Goal: Information Seeking & Learning: Learn about a topic

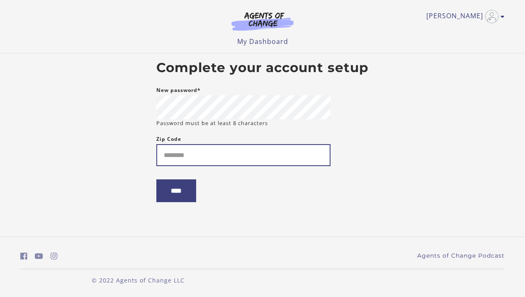
click at [226, 163] on input "Zip Code" at bounding box center [243, 155] width 174 height 22
type input "*****"
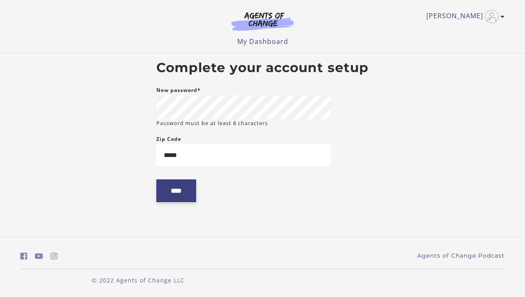
click at [175, 197] on input "****" at bounding box center [176, 191] width 40 height 23
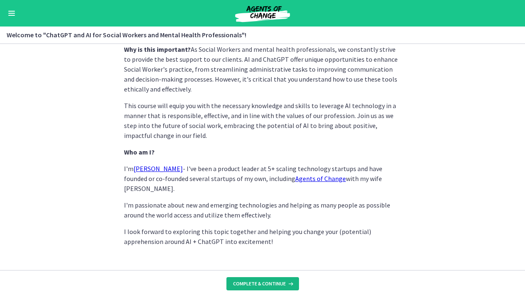
scroll to position [407, 0]
click at [260, 280] on button "Complete & continue" at bounding box center [262, 284] width 73 height 13
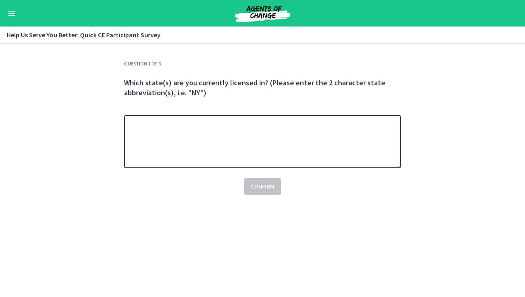
click at [203, 151] on textarea at bounding box center [262, 141] width 277 height 53
type textarea "**"
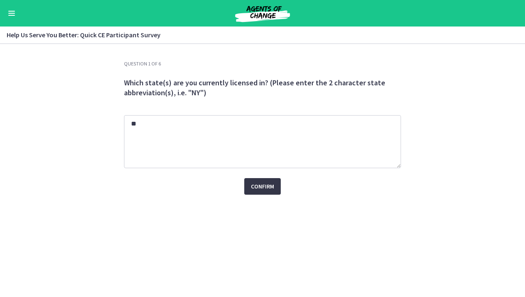
click at [270, 191] on span "Confirm" at bounding box center [262, 187] width 23 height 10
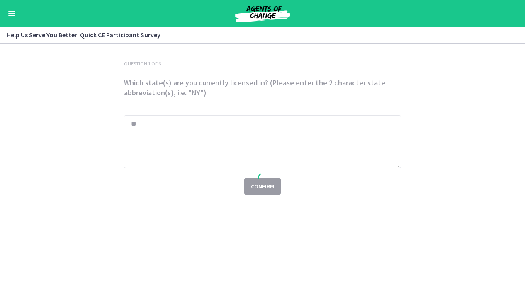
click at [270, 191] on div at bounding box center [262, 179] width 290 height 237
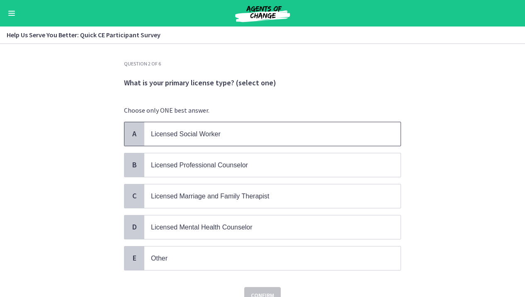
click at [204, 132] on span "Licensed Social Worker" at bounding box center [186, 134] width 70 height 7
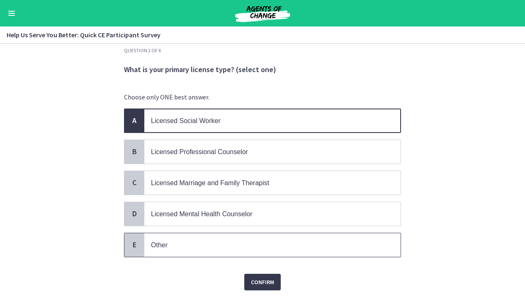
scroll to position [22, 0]
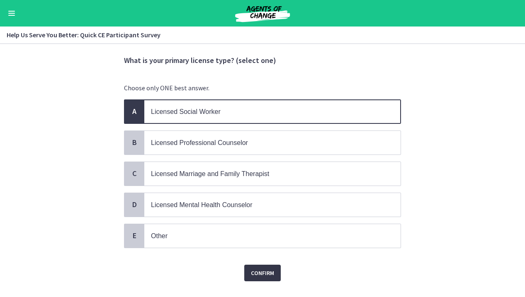
click at [268, 272] on span "Confirm" at bounding box center [262, 273] width 23 height 10
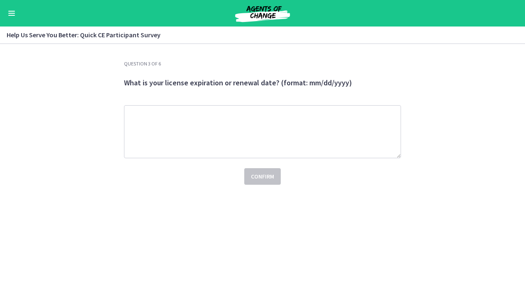
scroll to position [0, 0]
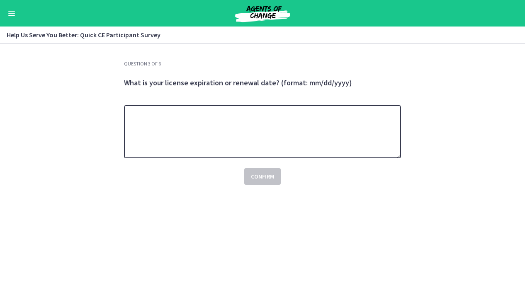
click at [197, 149] on textarea at bounding box center [262, 131] width 277 height 53
type textarea "**********"
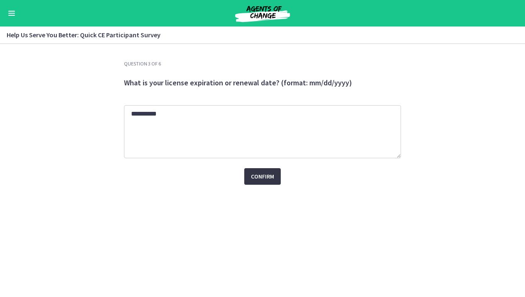
click at [261, 170] on button "Confirm" at bounding box center [262, 176] width 37 height 17
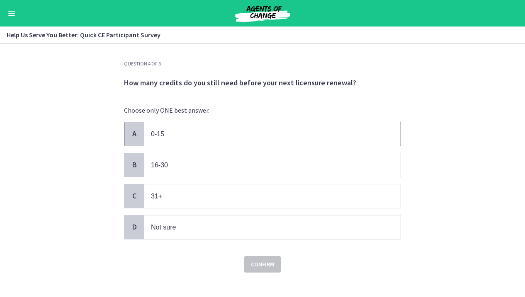
click at [239, 142] on span "0-15" at bounding box center [272, 134] width 256 height 24
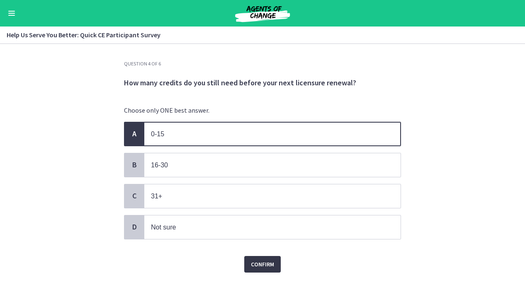
click at [267, 269] on span "Confirm" at bounding box center [262, 265] width 23 height 10
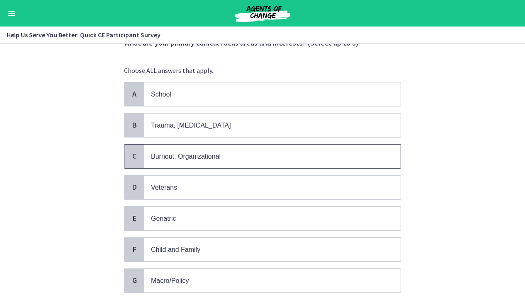
scroll to position [40, 0]
click at [274, 152] on p "Burnout, Organizational" at bounding box center [264, 156] width 226 height 10
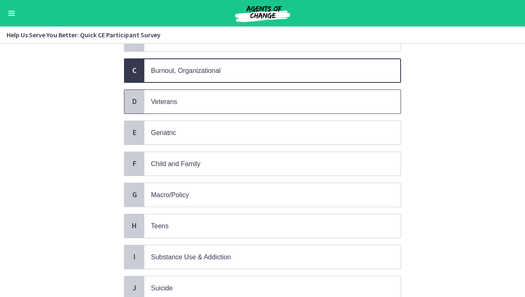
scroll to position [126, 0]
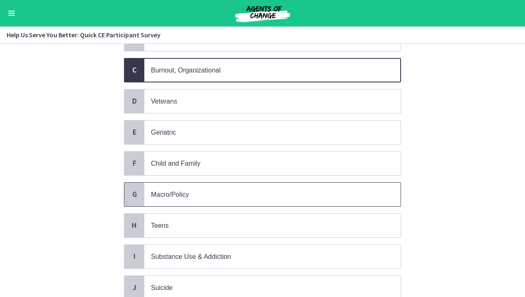
click at [270, 197] on p "Macro/Policy" at bounding box center [264, 195] width 226 height 10
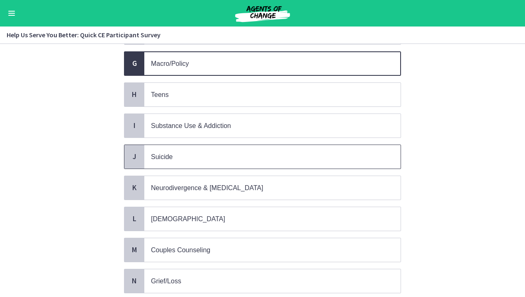
scroll to position [268, 0]
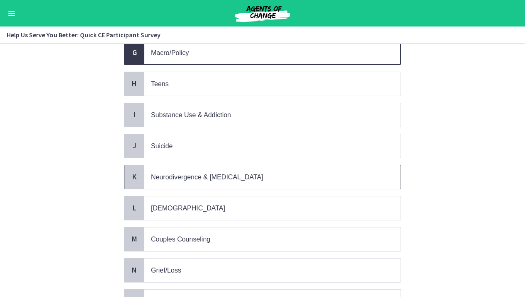
click at [278, 173] on p "Neurodivergence & Developmental Disorders" at bounding box center [264, 177] width 226 height 10
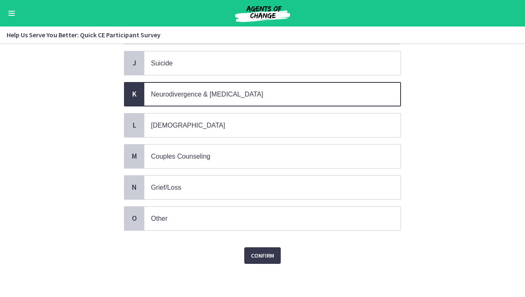
scroll to position [351, 0]
click at [266, 260] on span "Confirm" at bounding box center [262, 256] width 23 height 10
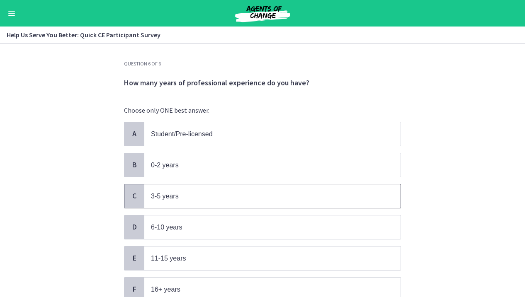
click at [248, 202] on span "3-5 years" at bounding box center [272, 197] width 256 height 24
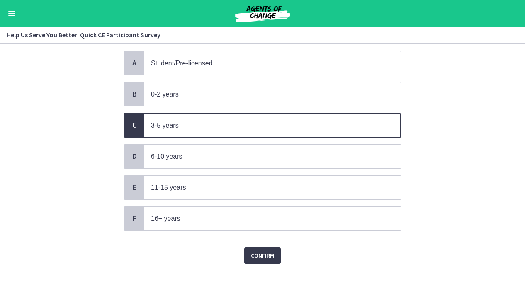
scroll to position [71, 0]
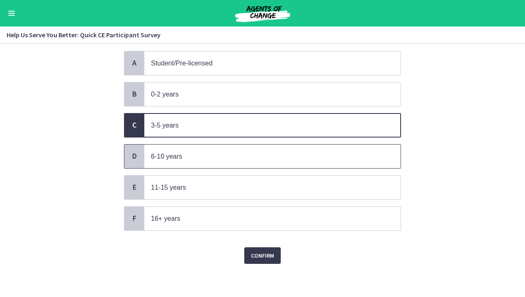
click at [277, 145] on span "6-10 years" at bounding box center [272, 157] width 256 height 24
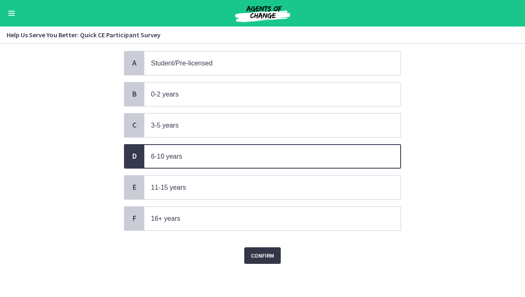
click at [264, 253] on span "Confirm" at bounding box center [262, 256] width 23 height 10
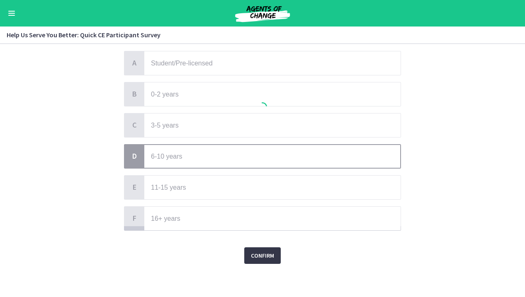
scroll to position [0, 0]
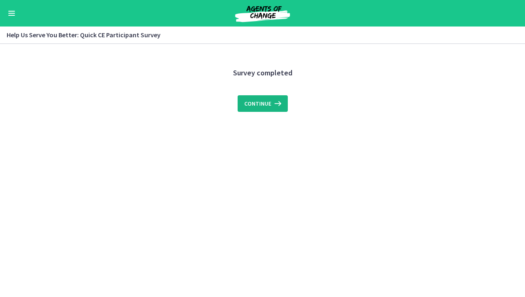
click at [260, 95] on button "Continue" at bounding box center [263, 103] width 50 height 17
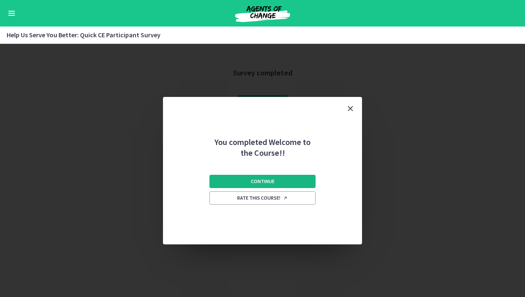
click at [285, 180] on button "Continue" at bounding box center [262, 181] width 106 height 13
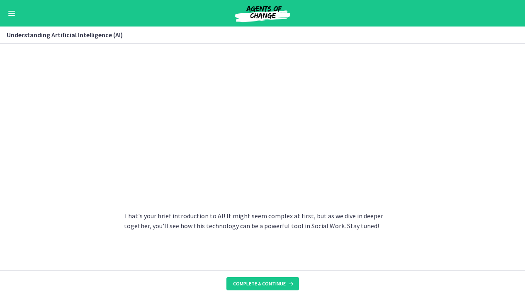
scroll to position [383, 0]
click at [277, 282] on span "Complete & continue" at bounding box center [259, 284] width 53 height 7
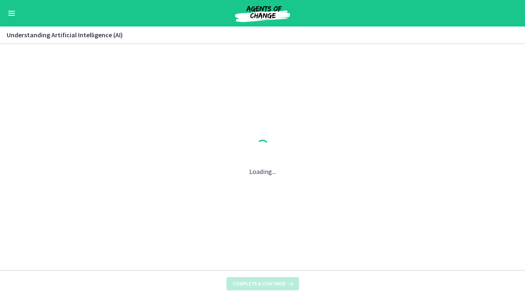
scroll to position [0, 0]
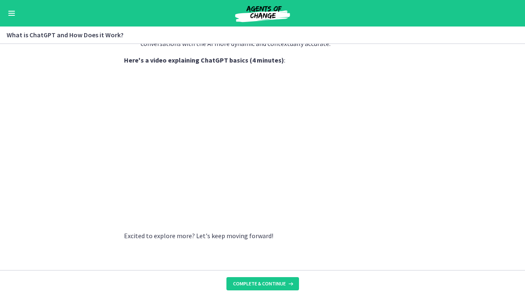
scroll to position [430, 0]
click at [263, 280] on button "Complete & continue" at bounding box center [262, 284] width 73 height 13
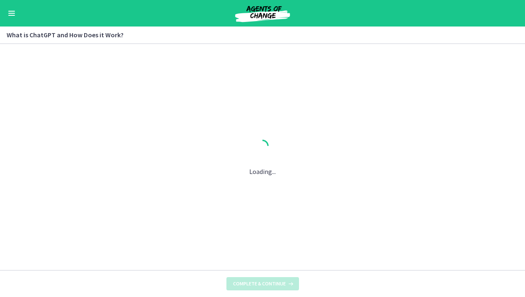
scroll to position [0, 0]
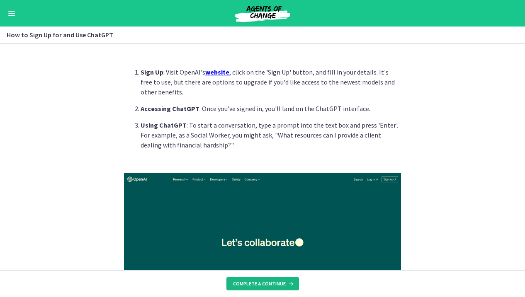
click at [270, 283] on span "Complete & continue" at bounding box center [259, 284] width 53 height 7
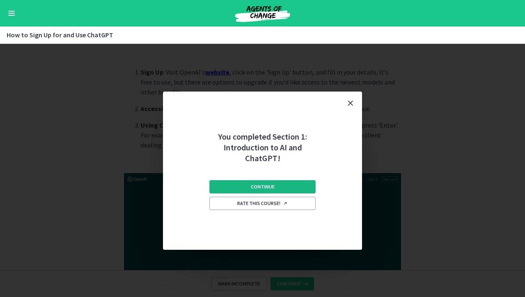
click at [270, 186] on span "Continue" at bounding box center [263, 187] width 24 height 7
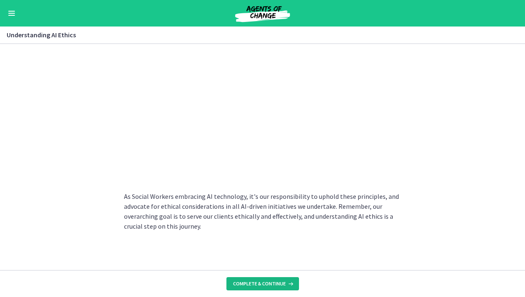
click at [267, 282] on span "Complete & continue" at bounding box center [259, 284] width 53 height 7
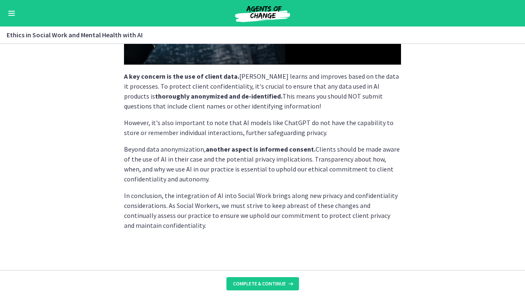
scroll to position [231, 0]
click at [270, 282] on span "Complete & continue" at bounding box center [259, 284] width 53 height 7
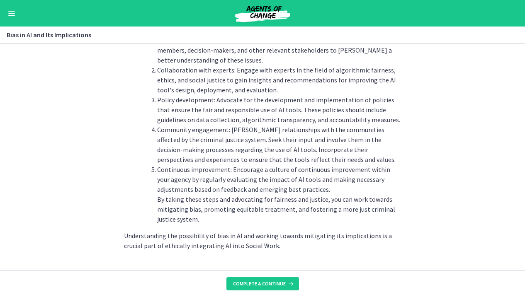
scroll to position [951, 0]
click at [286, 283] on icon at bounding box center [290, 284] width 8 height 7
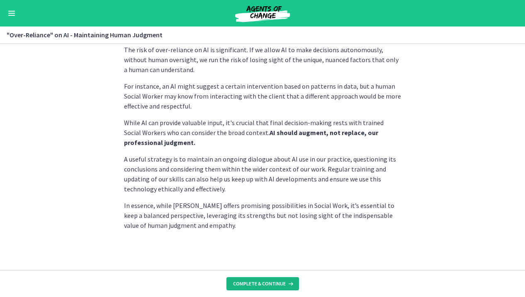
scroll to position [227, 0]
click at [263, 285] on span "Complete & continue" at bounding box center [259, 284] width 53 height 7
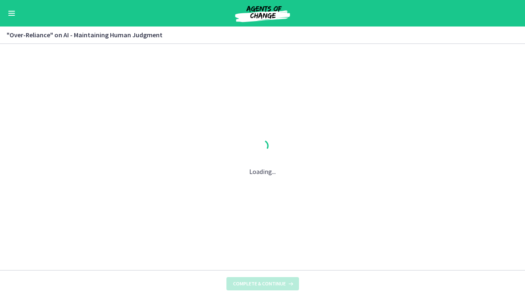
scroll to position [0, 0]
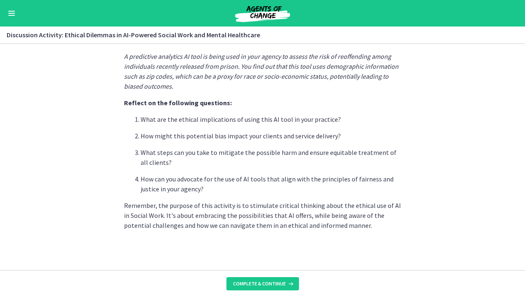
scroll to position [231, 0]
click at [284, 285] on span "Complete & continue" at bounding box center [259, 284] width 53 height 7
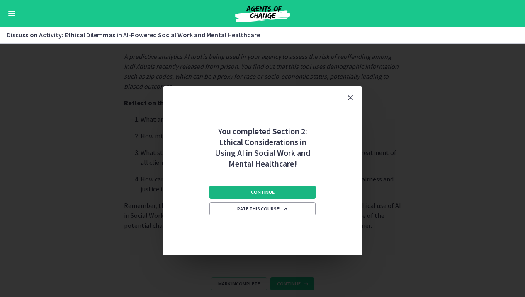
click at [261, 192] on span "Continue" at bounding box center [263, 192] width 24 height 7
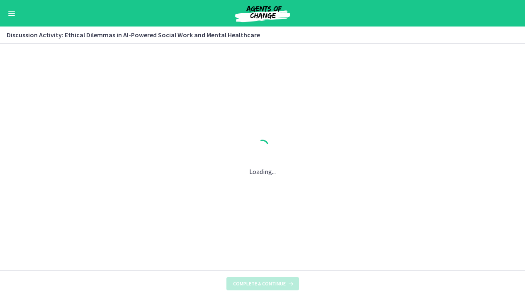
scroll to position [0, 0]
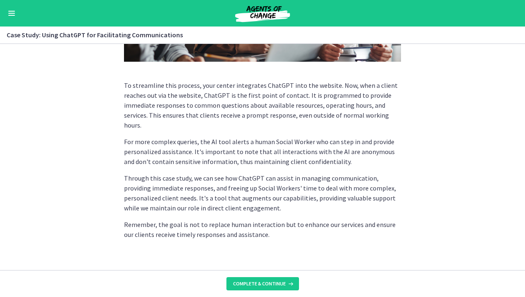
scroll to position [234, 0]
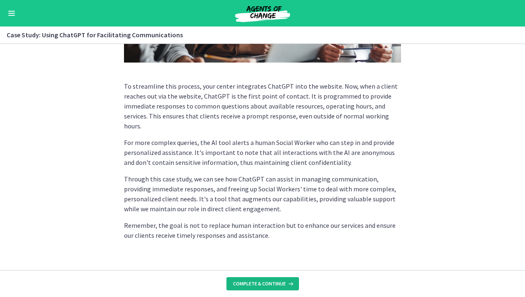
click at [256, 286] on span "Complete & continue" at bounding box center [259, 284] width 53 height 7
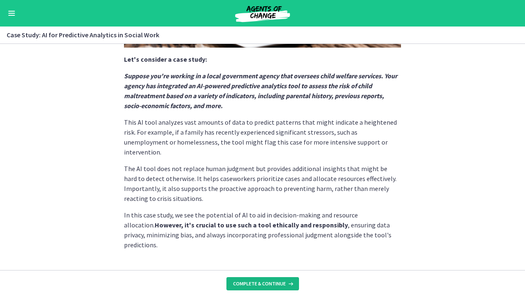
scroll to position [212, 0]
click at [265, 288] on button "Complete & continue" at bounding box center [262, 284] width 73 height 13
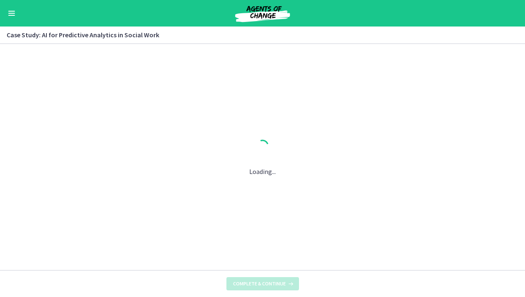
scroll to position [0, 0]
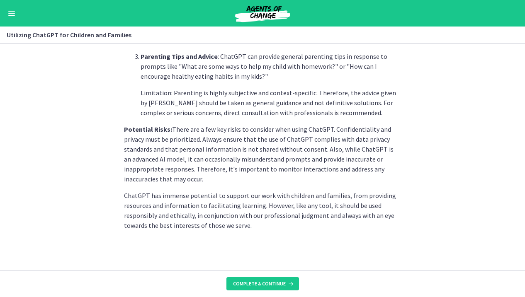
scroll to position [387, 0]
click at [259, 285] on span "Complete & continue" at bounding box center [259, 284] width 53 height 7
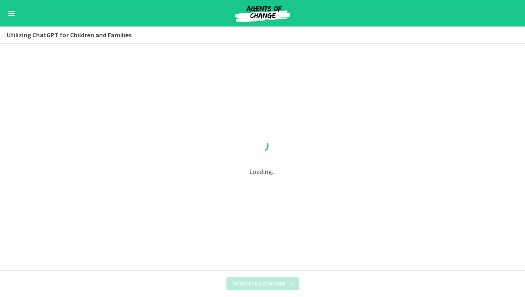
scroll to position [0, 0]
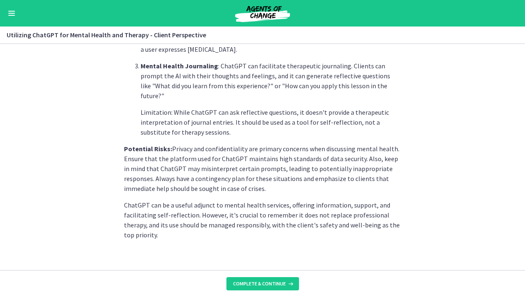
scroll to position [371, 0]
click at [265, 280] on button "Complete & continue" at bounding box center [262, 284] width 73 height 13
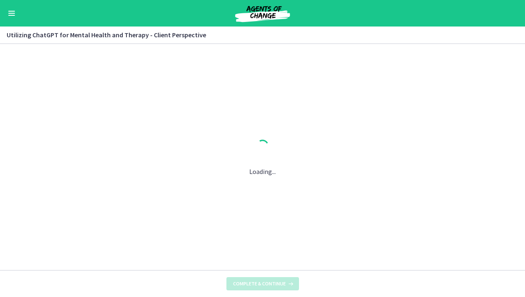
scroll to position [0, 0]
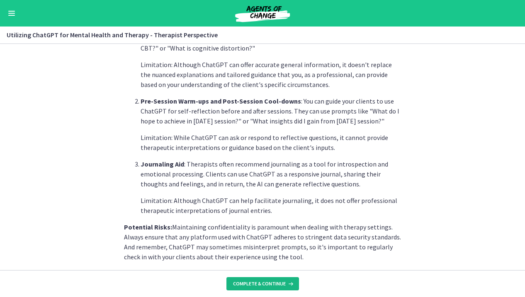
scroll to position [273, 0]
click at [265, 287] on span "Complete & continue" at bounding box center [259, 284] width 53 height 7
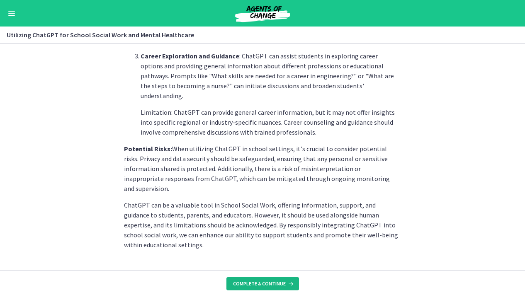
scroll to position [391, 0]
click at [265, 283] on span "Complete & continue" at bounding box center [259, 284] width 53 height 7
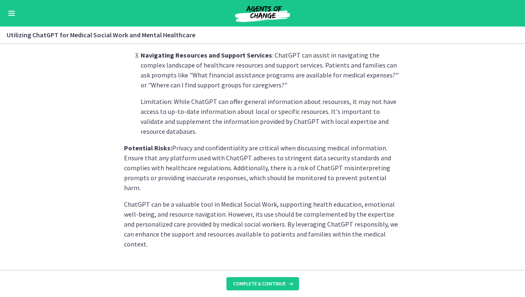
scroll to position [361, 0]
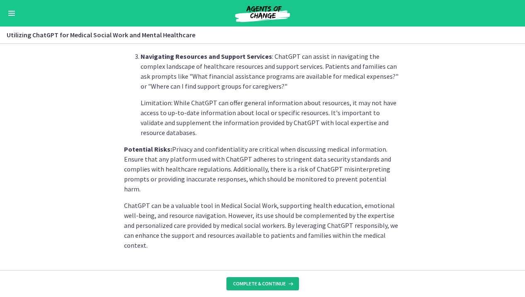
click at [275, 289] on button "Complete & continue" at bounding box center [262, 284] width 73 height 13
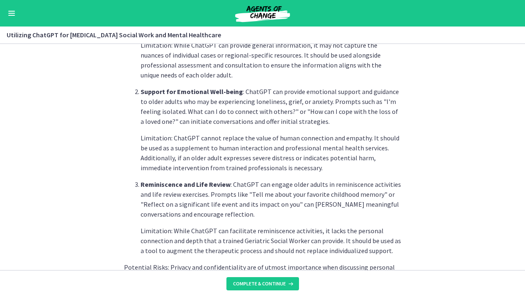
scroll to position [273, 0]
click at [275, 288] on button "Complete & continue" at bounding box center [262, 284] width 73 height 13
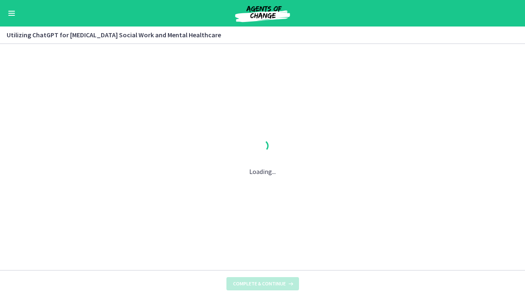
scroll to position [0, 0]
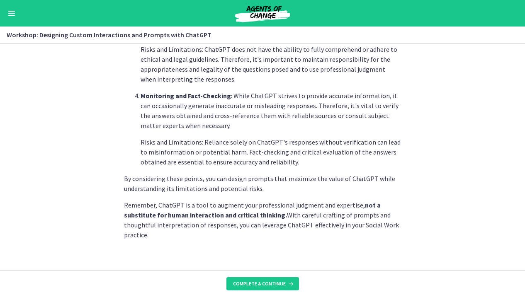
scroll to position [470, 0]
click at [269, 287] on span "Complete & continue" at bounding box center [259, 284] width 53 height 7
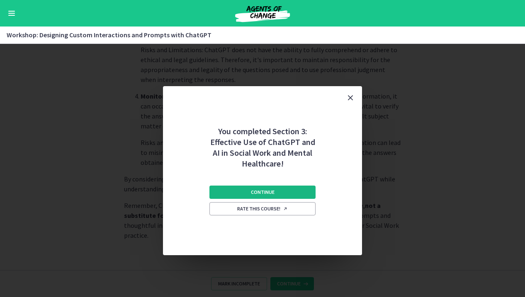
click at [289, 189] on button "Continue" at bounding box center [262, 192] width 106 height 13
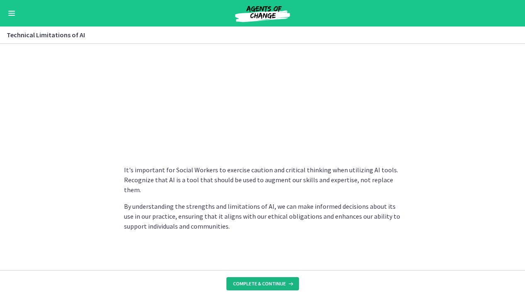
click at [273, 280] on button "Complete & continue" at bounding box center [262, 284] width 73 height 13
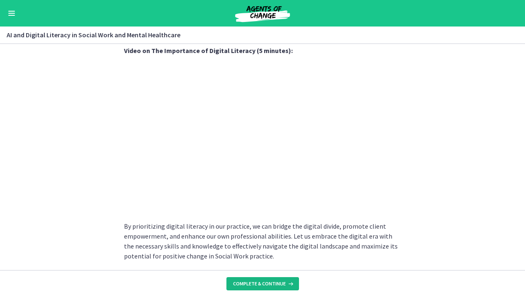
click at [257, 286] on span "Complete & continue" at bounding box center [259, 284] width 53 height 7
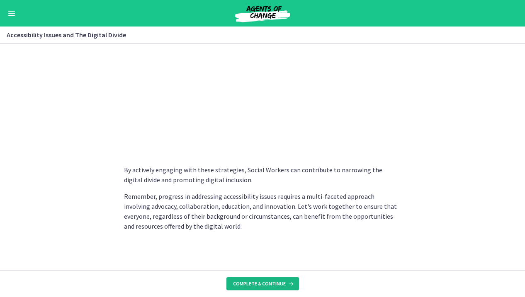
click at [273, 285] on span "Complete & continue" at bounding box center [259, 284] width 53 height 7
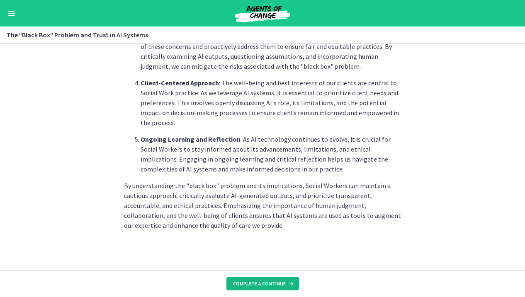
click at [268, 287] on span "Complete & continue" at bounding box center [259, 284] width 53 height 7
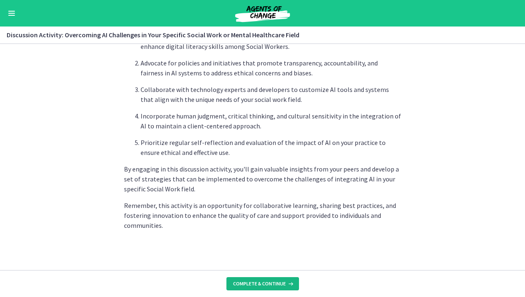
click at [258, 280] on button "Complete & continue" at bounding box center [262, 284] width 73 height 13
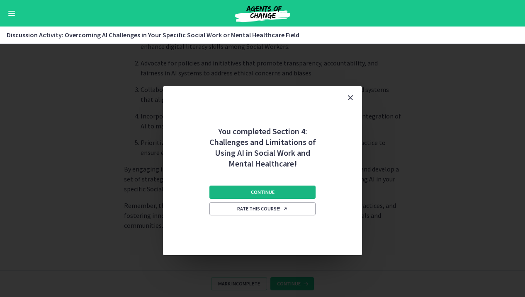
click at [277, 193] on button "Continue" at bounding box center [262, 192] width 106 height 13
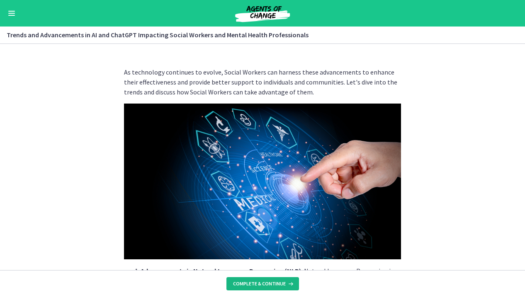
click at [282, 283] on span "Complete & continue" at bounding box center [259, 284] width 53 height 7
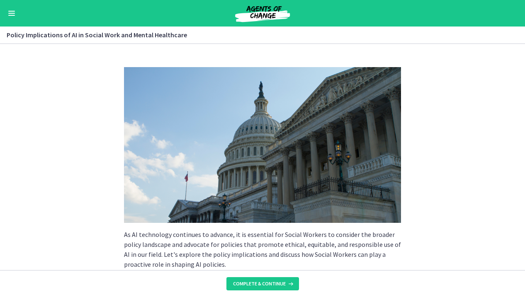
click at [282, 283] on span "Complete & continue" at bounding box center [259, 284] width 53 height 7
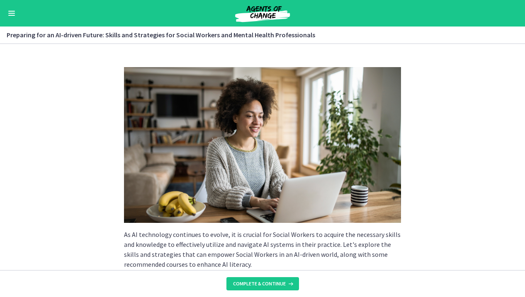
click at [282, 283] on span "Complete & continue" at bounding box center [259, 284] width 53 height 7
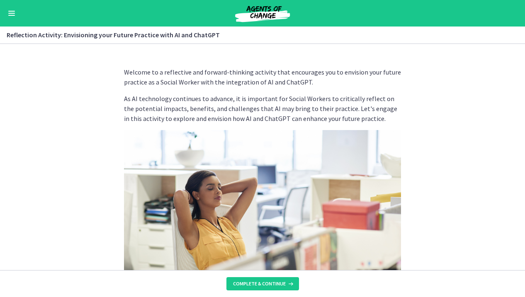
click at [282, 283] on span "Complete & continue" at bounding box center [259, 284] width 53 height 7
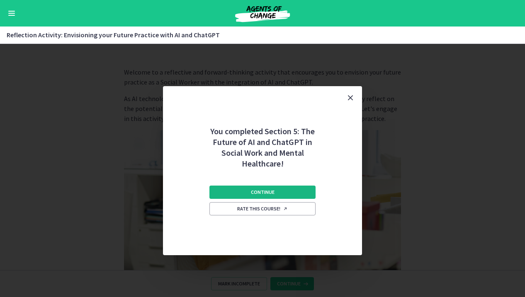
click at [280, 197] on button "Continue" at bounding box center [262, 192] width 106 height 13
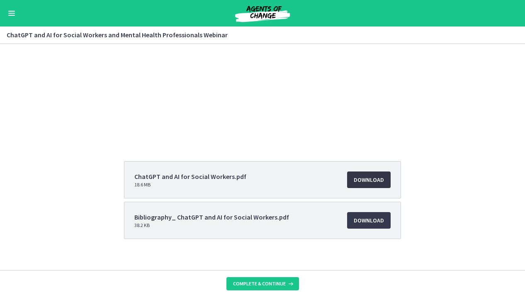
click at [366, 176] on span "Download Opens in a new window" at bounding box center [369, 180] width 30 height 10
click at [260, 285] on span "Complete & continue" at bounding box center [259, 284] width 53 height 7
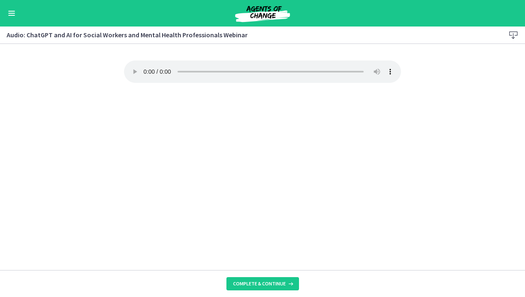
click at [144, 66] on audio "Your browser doesn't support the audio element. Download it here" at bounding box center [262, 72] width 277 height 22
click at [264, 288] on button "Complete & continue" at bounding box center [262, 284] width 73 height 13
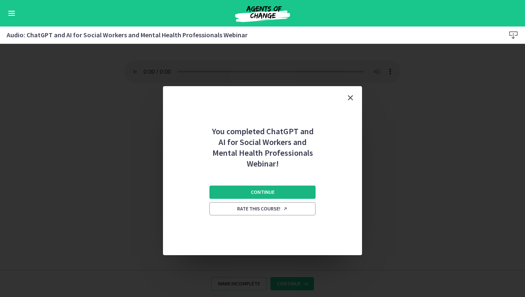
click at [272, 189] on span "Continue" at bounding box center [263, 192] width 24 height 7
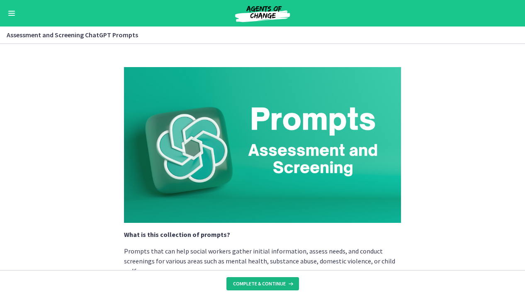
click at [270, 284] on span "Complete & continue" at bounding box center [259, 284] width 53 height 7
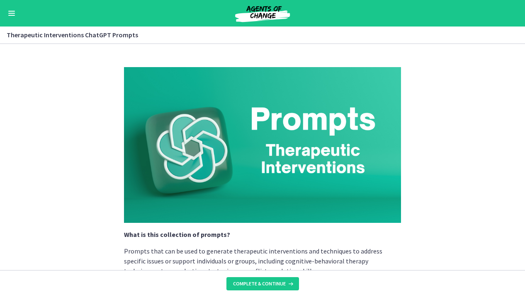
click at [270, 284] on span "Complete & continue" at bounding box center [259, 284] width 53 height 7
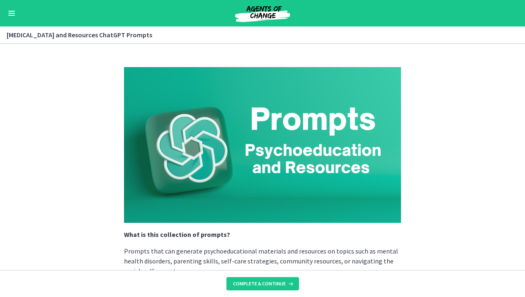
click at [270, 284] on span "Complete & continue" at bounding box center [259, 284] width 53 height 7
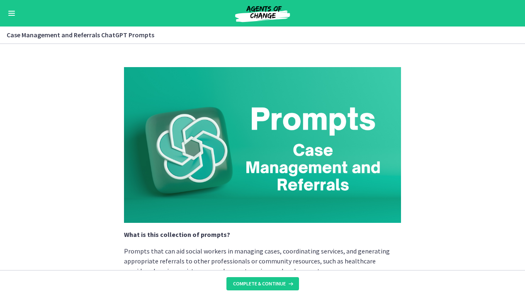
click at [270, 284] on span "Complete & continue" at bounding box center [259, 284] width 53 height 7
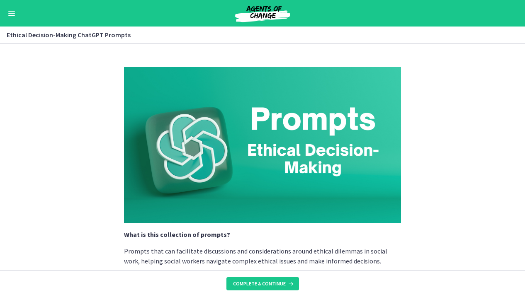
click at [270, 284] on span "Complete & continue" at bounding box center [259, 284] width 53 height 7
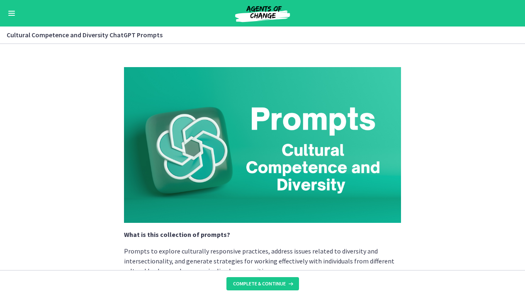
click at [270, 284] on span "Complete & continue" at bounding box center [259, 284] width 53 height 7
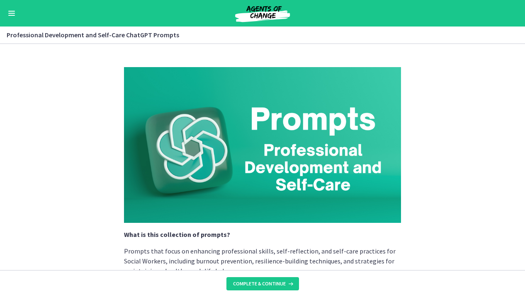
click at [270, 284] on span "Complete & continue" at bounding box center [259, 284] width 53 height 7
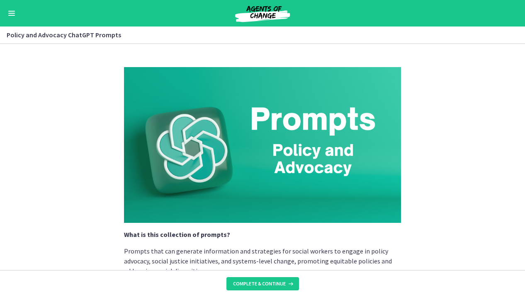
click at [270, 284] on span "Complete & continue" at bounding box center [259, 284] width 53 height 7
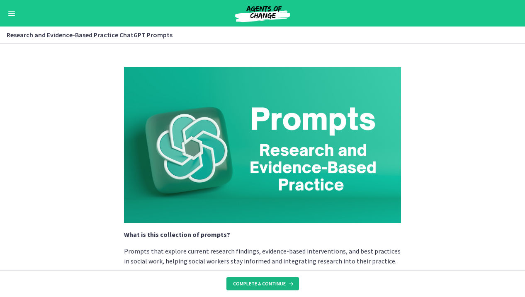
click at [249, 283] on span "Complete & continue" at bounding box center [259, 284] width 53 height 7
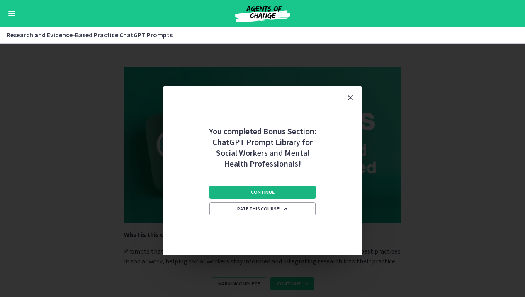
click at [263, 193] on span "Continue" at bounding box center [263, 192] width 24 height 7
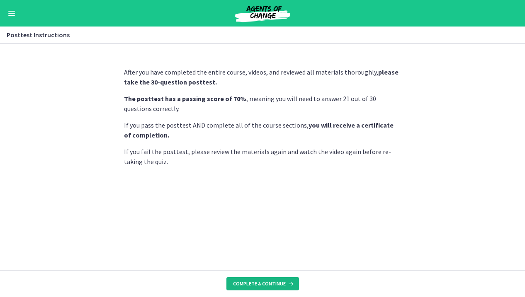
click at [262, 286] on span "Complete & continue" at bounding box center [259, 284] width 53 height 7
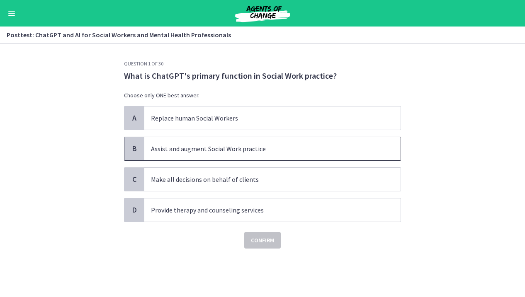
click at [244, 151] on p "Assist and augment Social Work practice" at bounding box center [264, 149] width 226 height 10
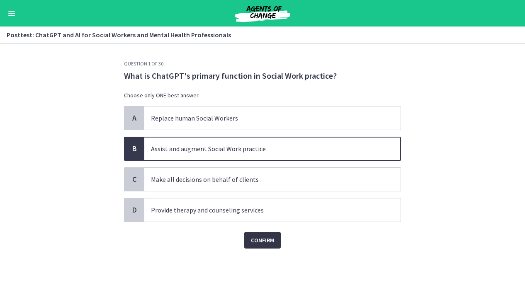
click at [266, 242] on span "Confirm" at bounding box center [262, 241] width 23 height 10
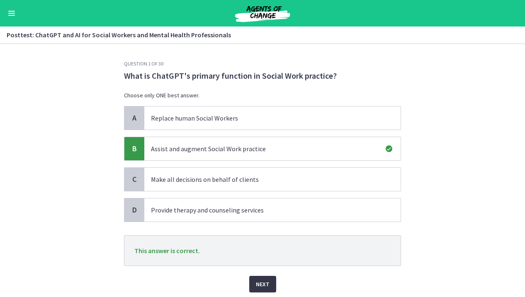
click at [267, 283] on span "Next" at bounding box center [263, 285] width 14 height 10
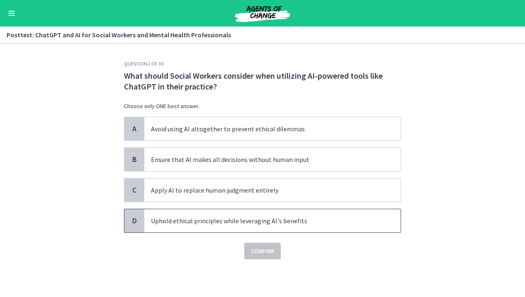
click at [281, 216] on p "Uphold ethical principles while leveraging AI's benefits" at bounding box center [264, 221] width 226 height 10
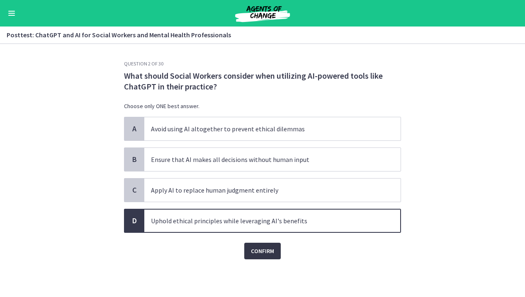
click at [272, 253] on span "Confirm" at bounding box center [262, 251] width 23 height 10
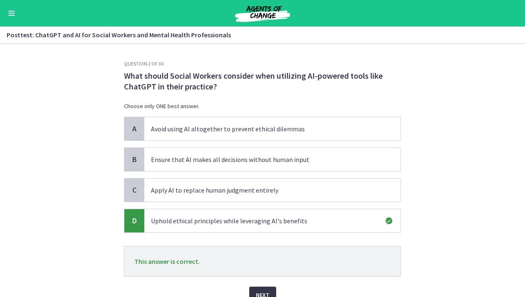
click at [270, 290] on button "Next" at bounding box center [262, 295] width 27 height 17
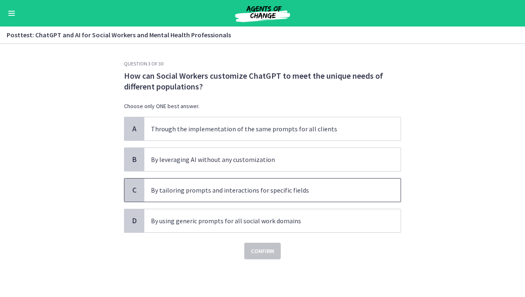
click at [292, 196] on span "By tailoring prompts and interactions for specific fields" at bounding box center [272, 190] width 256 height 23
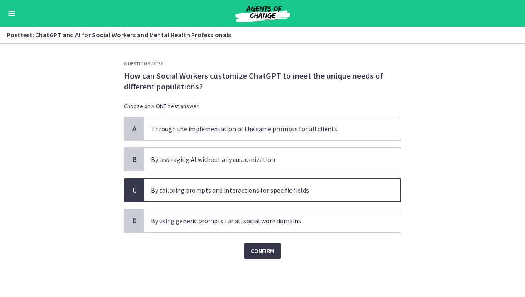
click at [273, 253] on span "Confirm" at bounding box center [262, 251] width 23 height 10
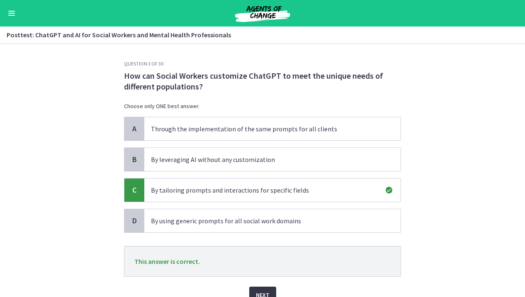
click at [268, 291] on span "Next" at bounding box center [263, 295] width 14 height 10
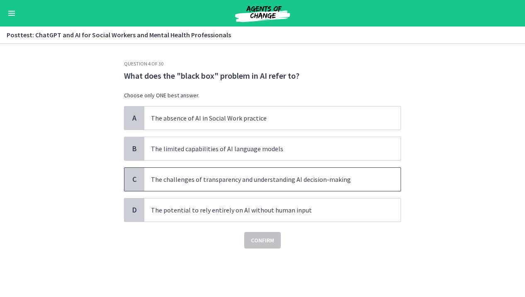
click at [283, 178] on p "The challenges of transparency and understanding AI decision-making" at bounding box center [264, 180] width 226 height 10
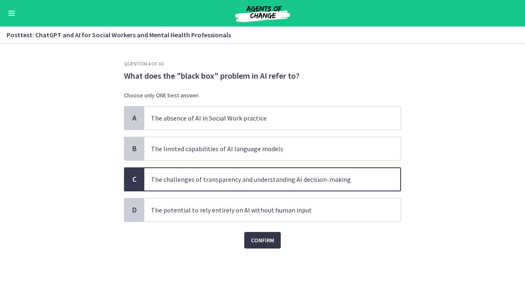
click at [262, 243] on span "Confirm" at bounding box center [262, 241] width 23 height 10
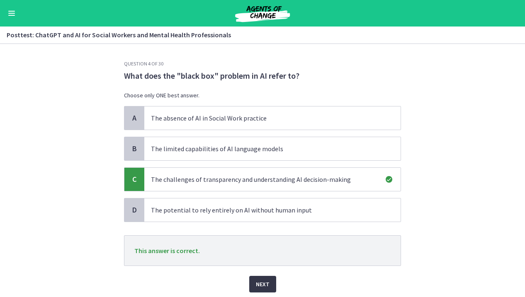
click at [254, 283] on button "Next" at bounding box center [262, 284] width 27 height 17
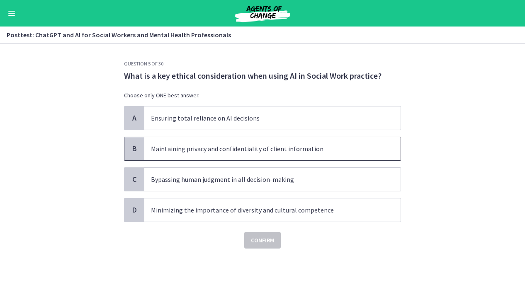
click at [302, 149] on p "Maintaining privacy and confidentiality of client information" at bounding box center [264, 149] width 226 height 10
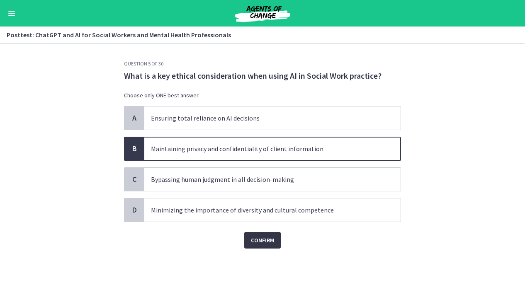
click at [261, 239] on span "Confirm" at bounding box center [262, 241] width 23 height 10
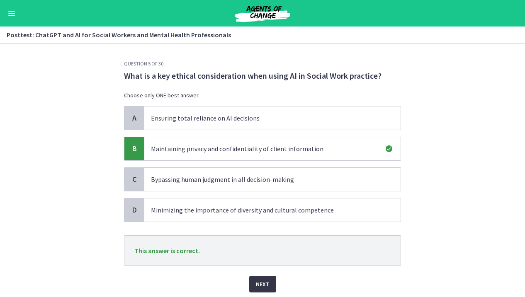
click at [262, 288] on span "Next" at bounding box center [263, 285] width 14 height 10
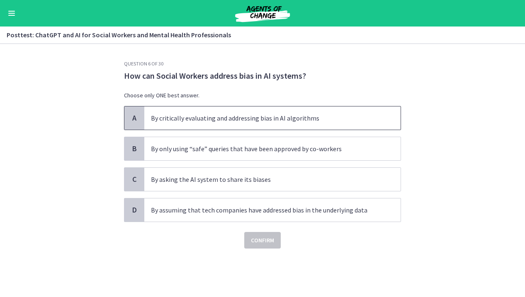
click at [266, 117] on p "By critically evaluating and addressing bias in AI algorithms" at bounding box center [264, 118] width 226 height 10
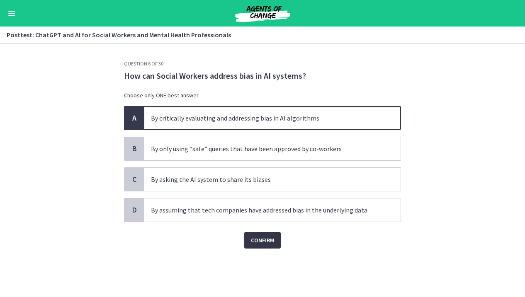
click at [275, 241] on button "Confirm" at bounding box center [262, 240] width 37 height 17
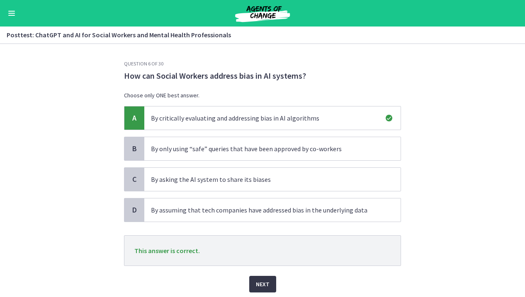
click at [268, 285] on span "Next" at bounding box center [263, 285] width 14 height 10
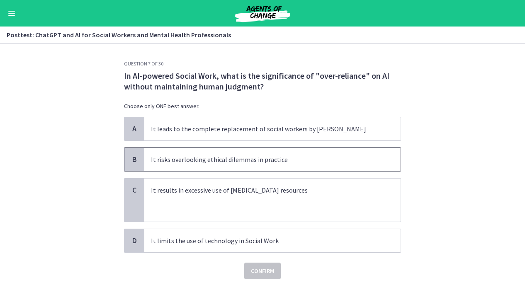
click at [341, 161] on p "It risks overlooking ethical dilemmas in practice" at bounding box center [264, 160] width 226 height 10
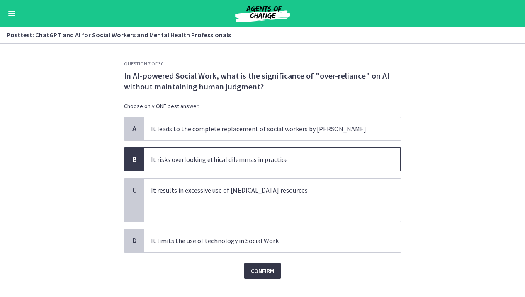
click at [259, 275] on span "Confirm" at bounding box center [262, 271] width 23 height 10
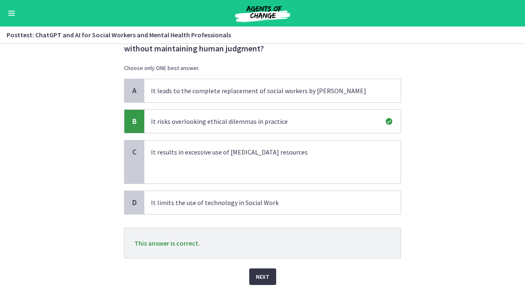
scroll to position [44, 0]
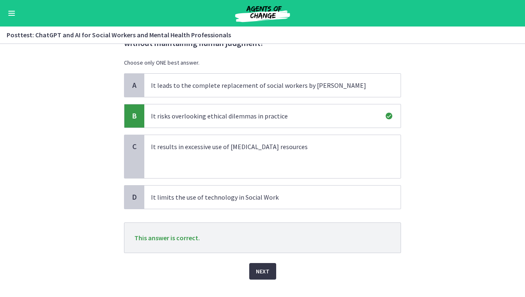
click at [258, 273] on span "Next" at bounding box center [263, 272] width 14 height 10
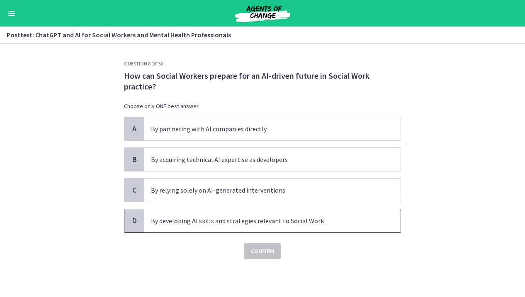
click at [313, 227] on span "By developing AI skills and strategies relevant to Social Work" at bounding box center [272, 220] width 256 height 23
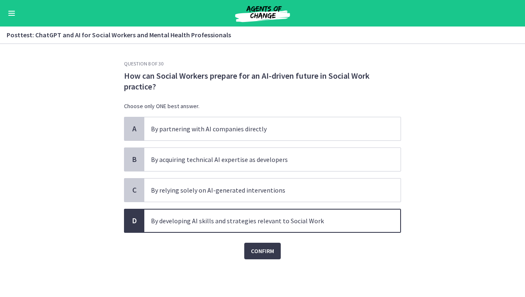
click at [263, 260] on div "Question 8 of 30 How can Social Workers prepare for an AI-driven future in Soci…" at bounding box center [262, 179] width 290 height 237
click at [260, 252] on span "Confirm" at bounding box center [262, 251] width 23 height 10
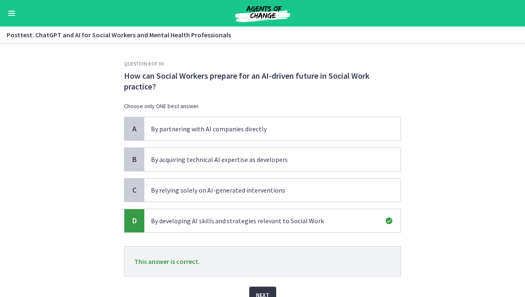
click at [262, 289] on button "Next" at bounding box center [262, 295] width 27 height 17
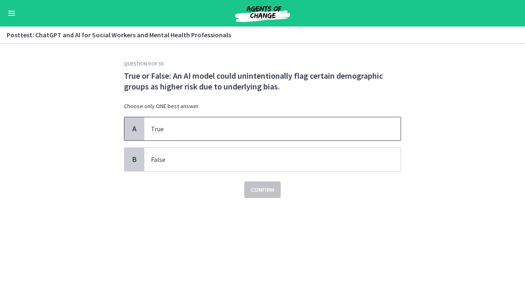
click at [337, 136] on span "True" at bounding box center [272, 128] width 256 height 23
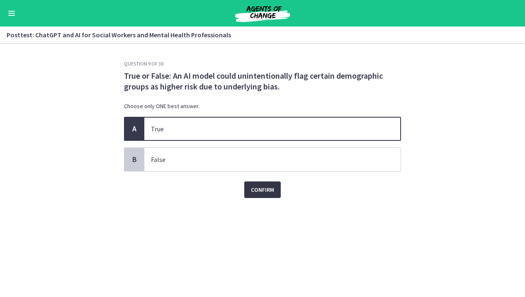
click at [267, 184] on button "Confirm" at bounding box center [262, 190] width 37 height 17
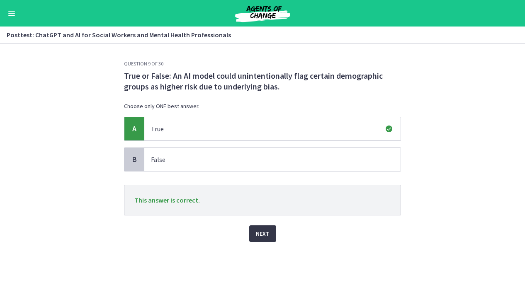
click at [263, 233] on span "Next" at bounding box center [263, 234] width 14 height 10
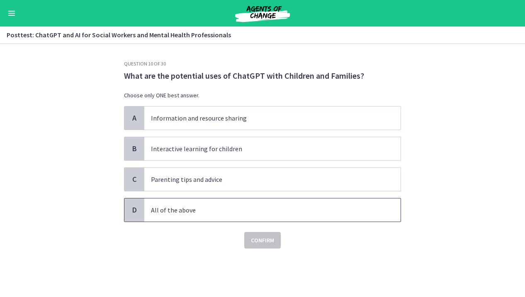
click at [249, 214] on p "All of the above" at bounding box center [264, 210] width 226 height 10
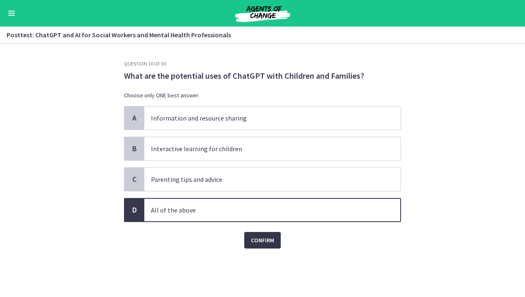
click at [260, 244] on span "Confirm" at bounding box center [262, 241] width 23 height 10
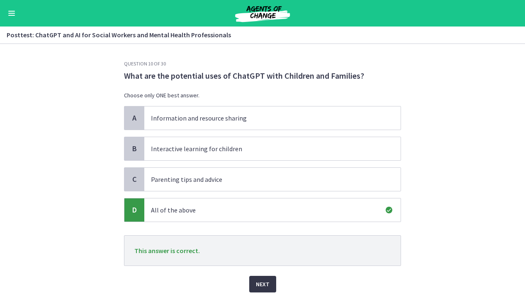
click at [263, 285] on span "Next" at bounding box center [263, 285] width 14 height 10
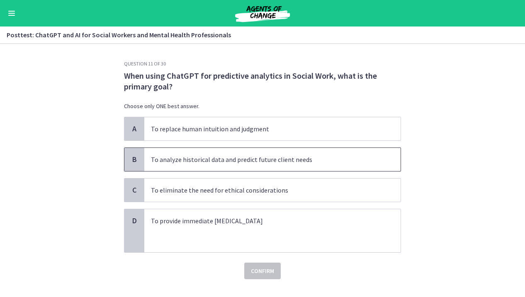
click at [328, 163] on p "To analyze historical data and predict future client needs" at bounding box center [264, 160] width 226 height 10
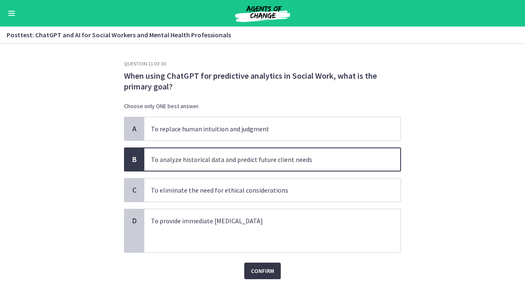
click at [264, 271] on span "Confirm" at bounding box center [262, 271] width 23 height 10
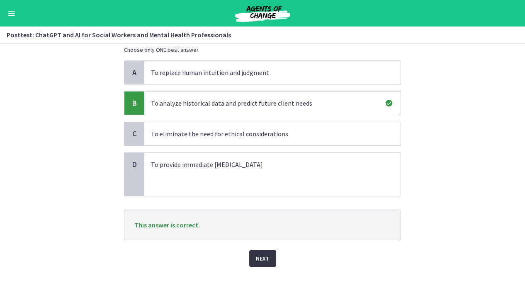
click at [260, 255] on span "Next" at bounding box center [263, 259] width 14 height 10
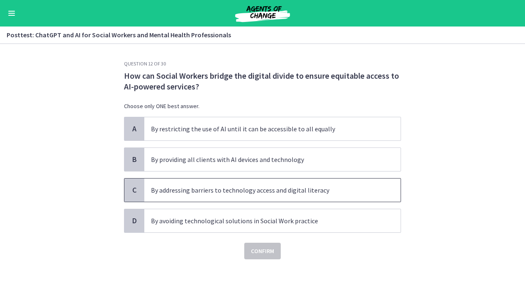
click at [336, 196] on span "By addressing barriers to technology access and digital literacy" at bounding box center [272, 190] width 256 height 23
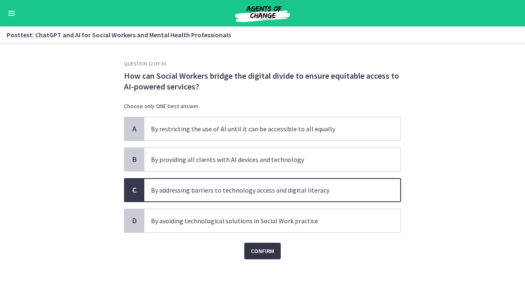
click at [274, 256] on button "Confirm" at bounding box center [262, 251] width 37 height 17
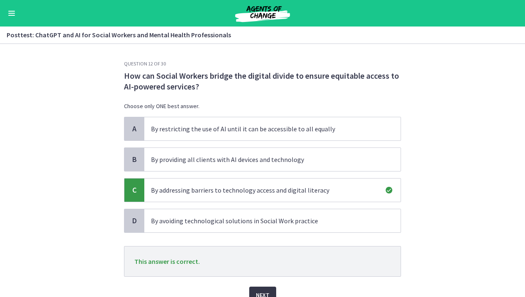
click at [265, 289] on button "Next" at bounding box center [262, 295] width 27 height 17
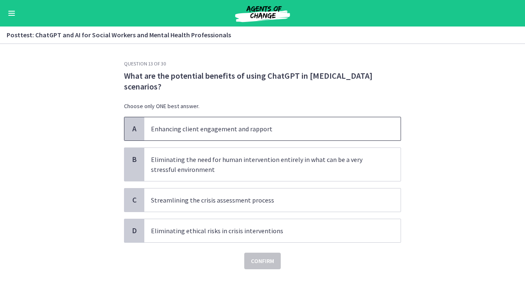
click at [364, 131] on p "Enhancing client engagement and rapport" at bounding box center [264, 129] width 226 height 10
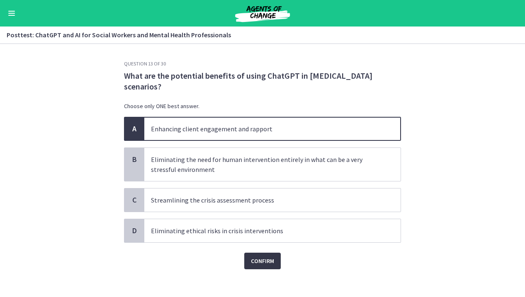
click at [262, 260] on span "Confirm" at bounding box center [262, 261] width 23 height 10
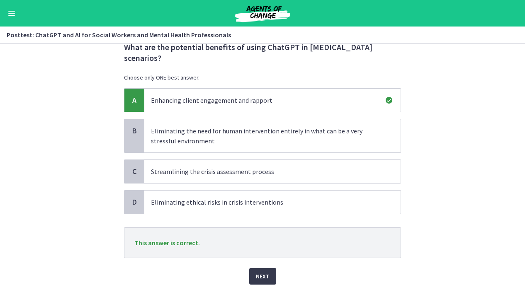
scroll to position [31, 0]
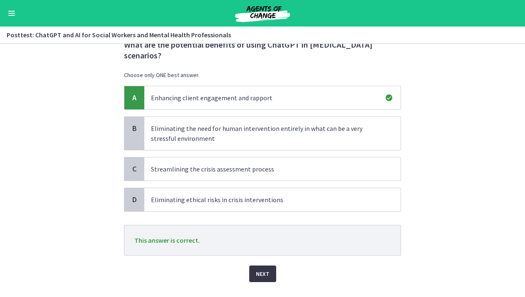
click at [257, 267] on button "Next" at bounding box center [262, 274] width 27 height 17
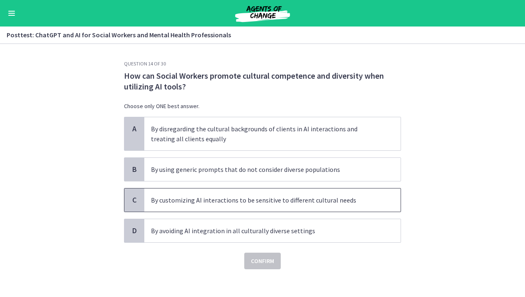
click at [343, 200] on p "By customizing AI interactions to be sensitive to different cultural needs" at bounding box center [264, 200] width 226 height 10
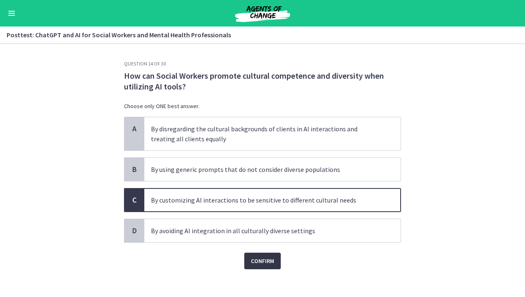
click at [273, 262] on span "Confirm" at bounding box center [262, 261] width 23 height 10
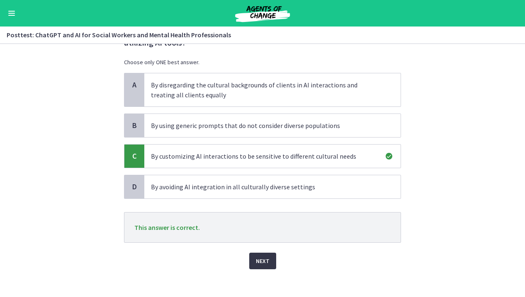
click at [259, 256] on span "Next" at bounding box center [263, 261] width 14 height 10
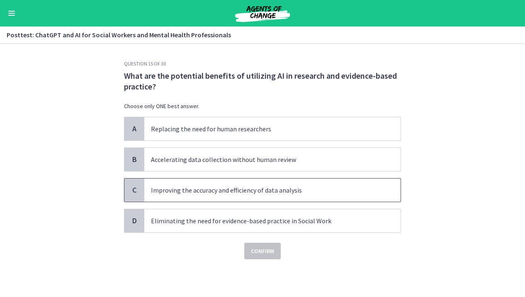
click at [345, 193] on p "Improving the accuracy and efficiency of data analysis" at bounding box center [264, 190] width 226 height 10
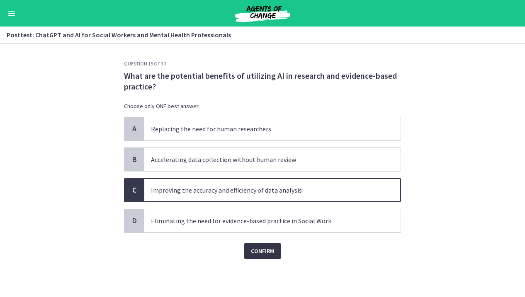
click at [280, 253] on button "Confirm" at bounding box center [262, 251] width 37 height 17
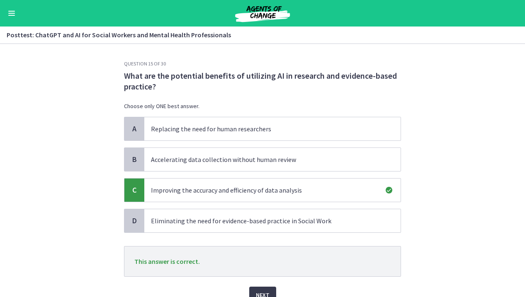
click at [268, 283] on div "Next" at bounding box center [262, 290] width 277 height 27
click at [268, 291] on span "Next" at bounding box center [263, 295] width 14 height 10
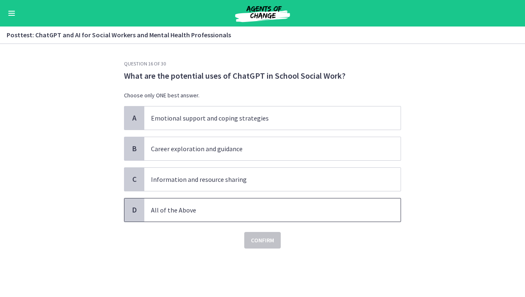
click at [329, 204] on span "All of the Above" at bounding box center [272, 210] width 256 height 23
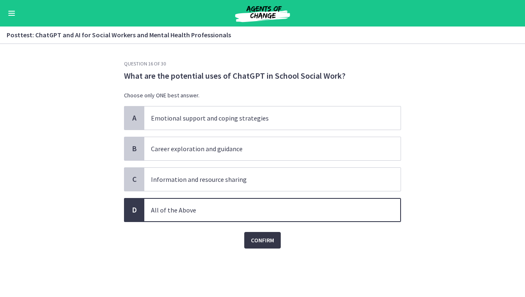
click at [263, 246] on button "Confirm" at bounding box center [262, 240] width 37 height 17
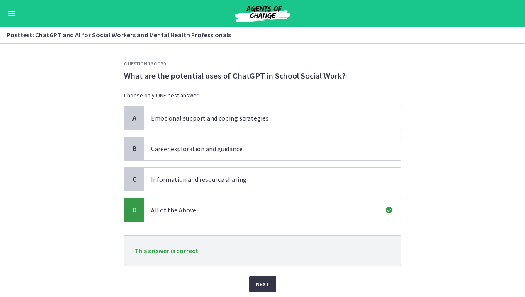
click at [263, 286] on span "Next" at bounding box center [263, 285] width 14 height 10
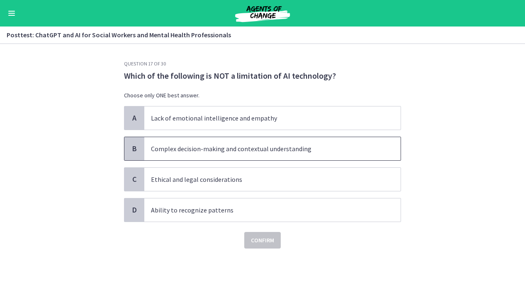
click at [378, 146] on span "Complex decision-making and contextual understanding" at bounding box center [272, 148] width 256 height 23
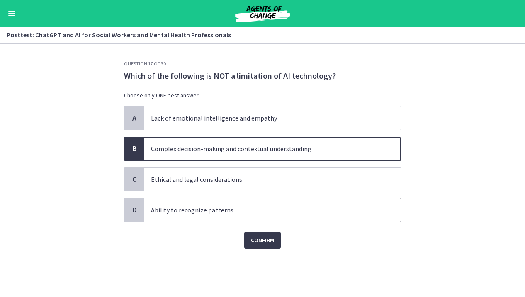
click at [330, 208] on p "Ability to recognize patterns" at bounding box center [264, 210] width 226 height 10
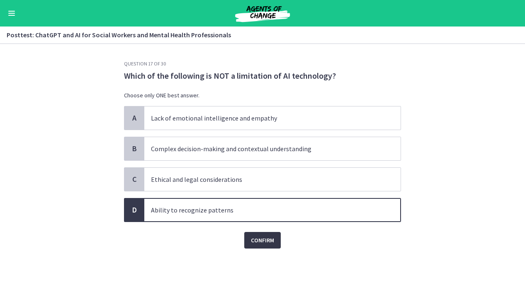
click at [264, 242] on span "Confirm" at bounding box center [262, 241] width 23 height 10
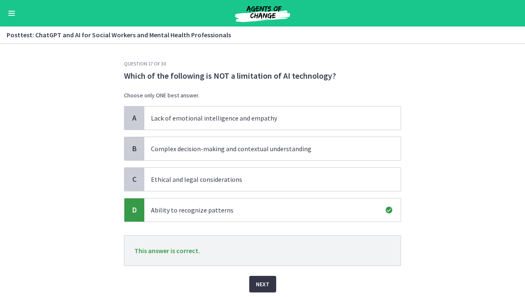
click at [256, 283] on span "Next" at bounding box center [263, 285] width 14 height 10
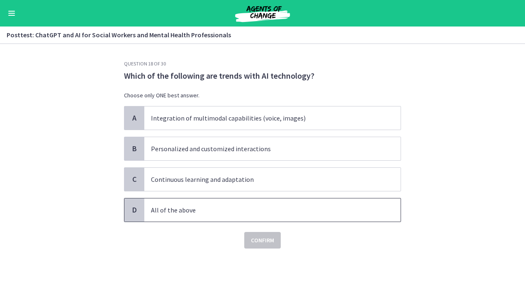
click at [335, 210] on p "All of the above" at bounding box center [264, 210] width 226 height 10
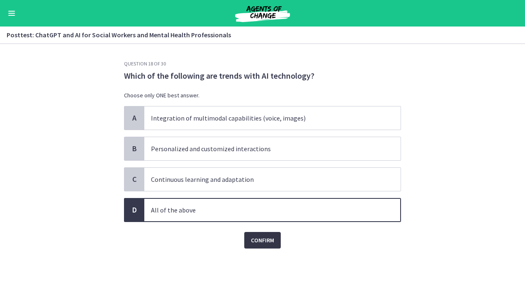
click at [263, 241] on span "Confirm" at bounding box center [262, 241] width 23 height 10
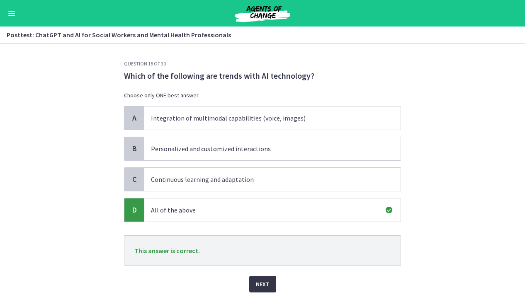
click at [261, 277] on button "Next" at bounding box center [262, 284] width 27 height 17
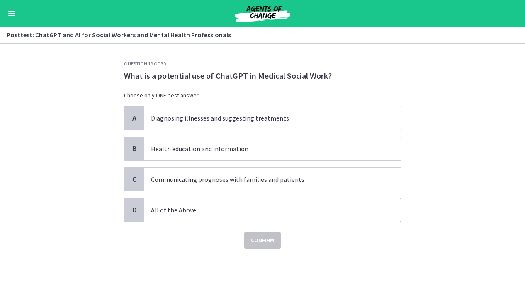
click at [219, 215] on span "All of the Above" at bounding box center [272, 210] width 256 height 23
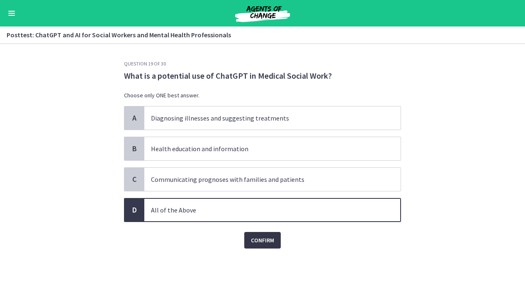
click at [257, 241] on span "Confirm" at bounding box center [262, 241] width 23 height 10
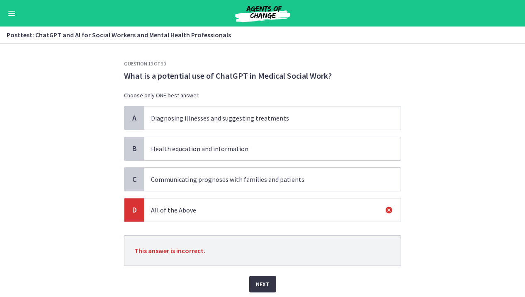
click at [260, 281] on span "Next" at bounding box center [263, 285] width 14 height 10
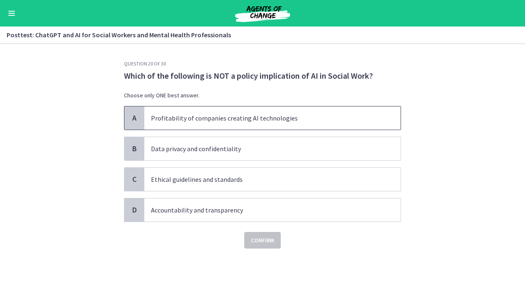
click at [314, 123] on span "Profitability of companies creating AI technologies" at bounding box center [272, 118] width 256 height 23
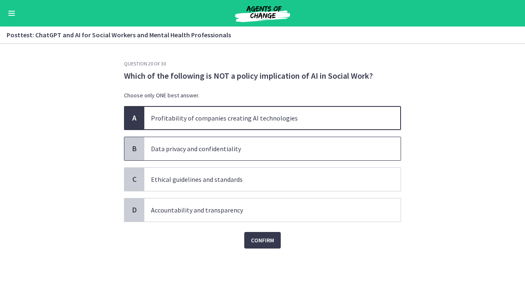
click at [307, 146] on p "Data privacy and confidentiality" at bounding box center [264, 149] width 226 height 10
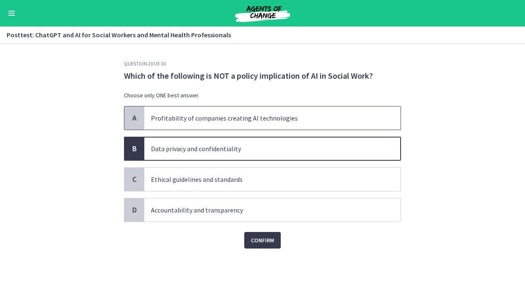
click at [331, 121] on p "Profitability of companies creating AI technologies" at bounding box center [264, 118] width 226 height 10
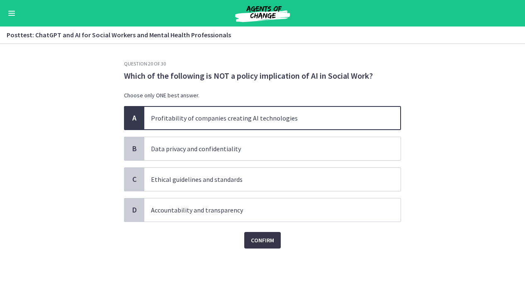
click at [272, 236] on span "Confirm" at bounding box center [262, 241] width 23 height 10
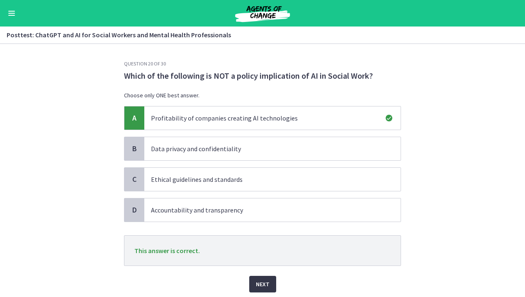
click at [259, 279] on button "Next" at bounding box center [262, 284] width 27 height 17
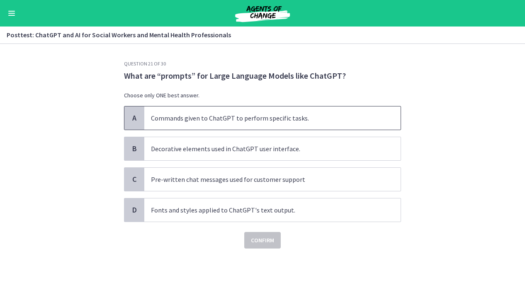
click at [295, 119] on p "Commands given to ChatGPT to perform specific tasks." at bounding box center [264, 118] width 226 height 10
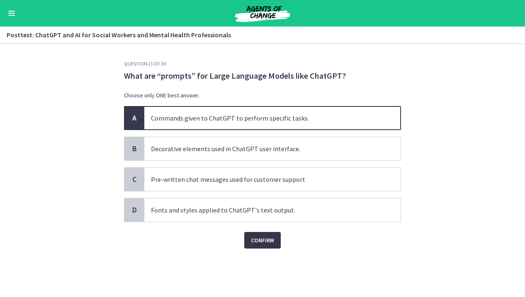
click at [260, 245] on span "Confirm" at bounding box center [262, 241] width 23 height 10
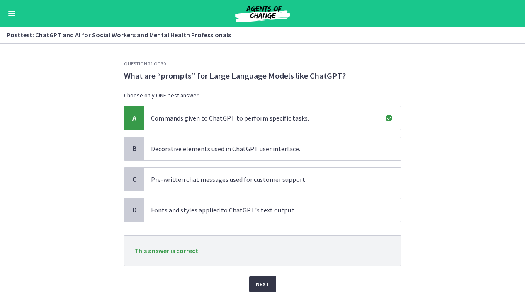
click at [261, 278] on button "Next" at bounding box center [262, 284] width 27 height 17
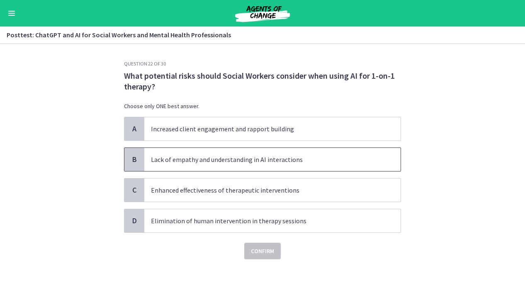
click at [297, 163] on p "Lack of empathy and understanding in AI interactions" at bounding box center [264, 160] width 226 height 10
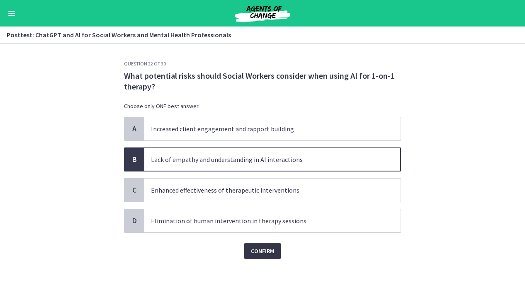
click at [277, 253] on button "Confirm" at bounding box center [262, 251] width 37 height 17
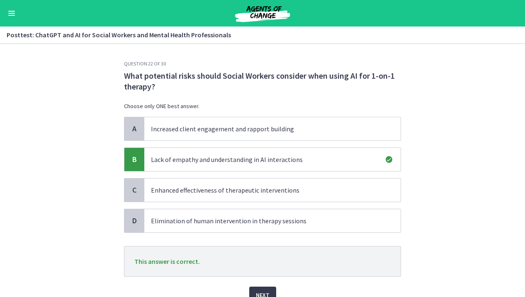
click at [265, 286] on div "Next" at bounding box center [262, 290] width 277 height 27
click at [265, 294] on span "Next" at bounding box center [263, 295] width 14 height 10
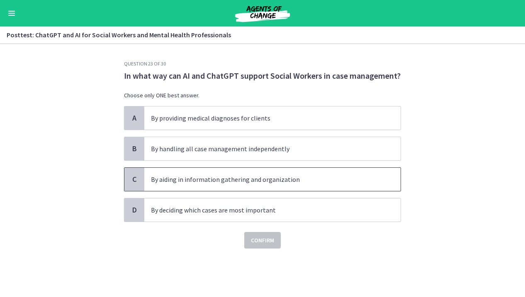
click at [298, 183] on p "By aiding in information gathering and organization" at bounding box center [264, 180] width 226 height 10
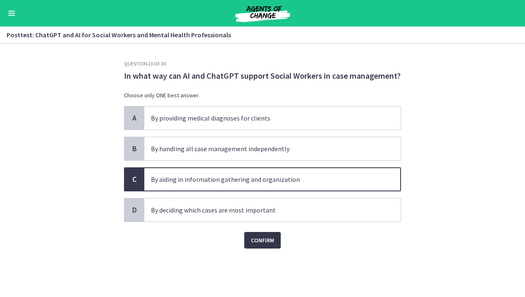
click at [262, 247] on button "Confirm" at bounding box center [262, 240] width 37 height 17
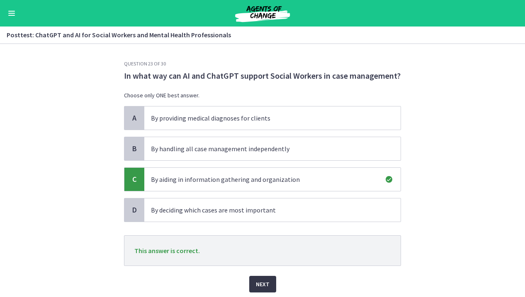
click at [260, 280] on span "Next" at bounding box center [263, 285] width 14 height 10
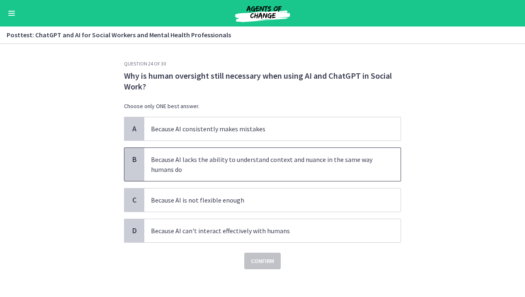
click at [309, 176] on span "Because AI lacks the ability to understand context and nuance in the same way h…" at bounding box center [272, 164] width 256 height 33
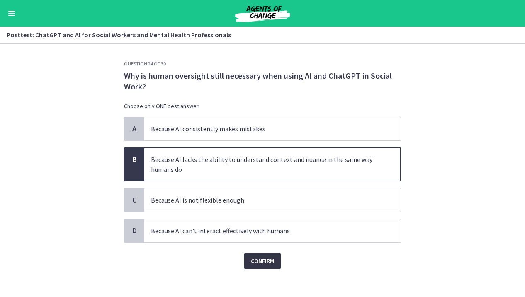
click at [268, 263] on span "Confirm" at bounding box center [262, 261] width 23 height 10
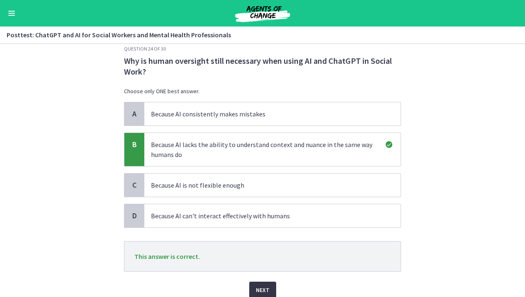
scroll to position [39, 0]
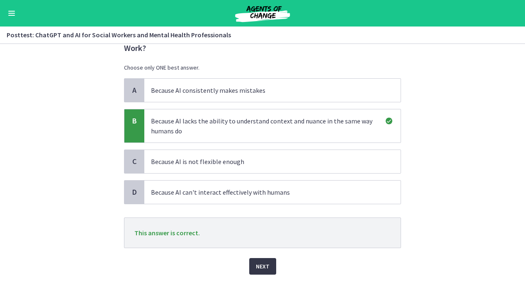
click at [260, 266] on span "Next" at bounding box center [263, 267] width 14 height 10
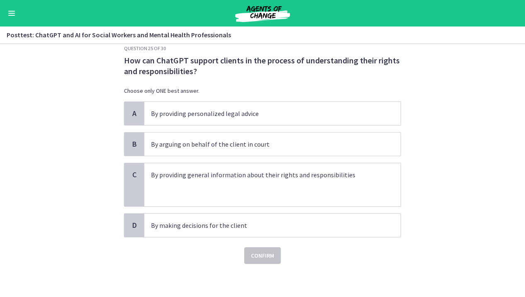
scroll to position [0, 0]
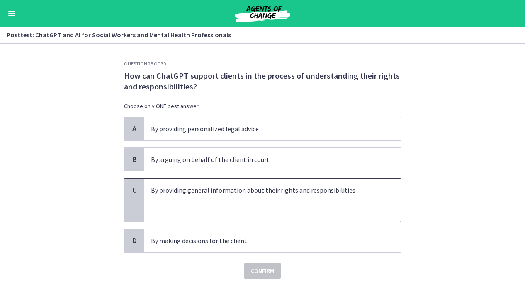
click at [305, 202] on p at bounding box center [264, 200] width 226 height 10
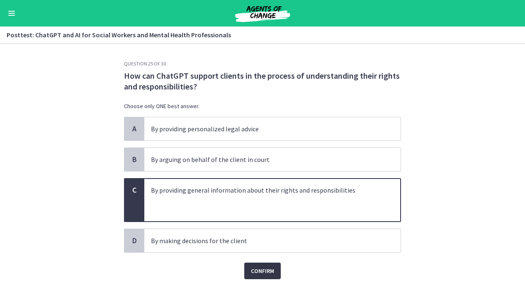
click at [270, 270] on span "Confirm" at bounding box center [262, 271] width 23 height 10
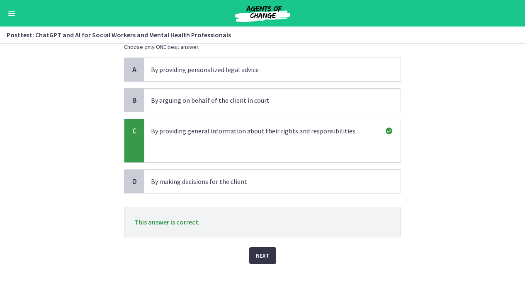
scroll to position [60, 0]
click at [261, 256] on span "Next" at bounding box center [263, 256] width 14 height 10
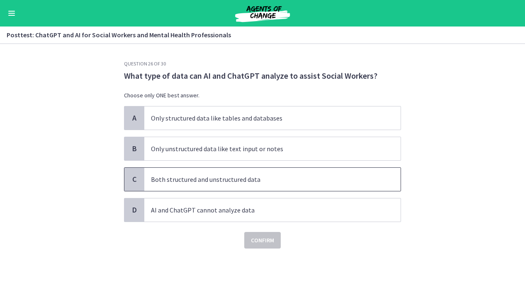
click at [298, 182] on p "Both structured and unstructured data" at bounding box center [264, 180] width 226 height 10
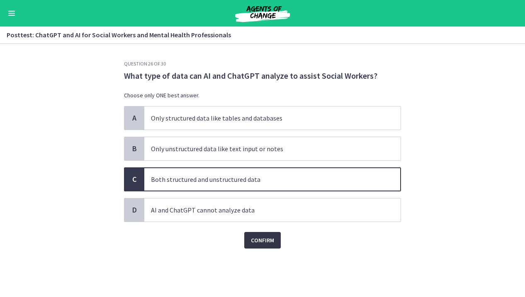
click at [267, 242] on span "Confirm" at bounding box center [262, 241] width 23 height 10
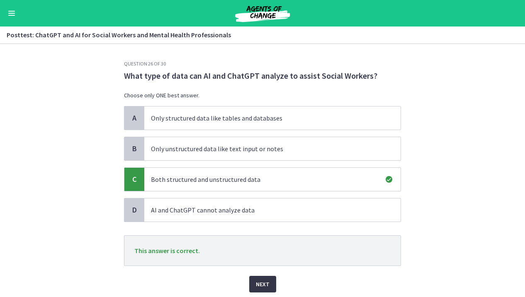
click at [263, 283] on span "Next" at bounding box center [263, 285] width 14 height 10
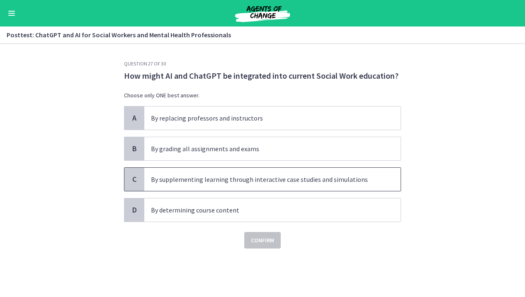
click at [325, 179] on p "By supplementing learning through interactive case studies and simulations" at bounding box center [264, 180] width 226 height 10
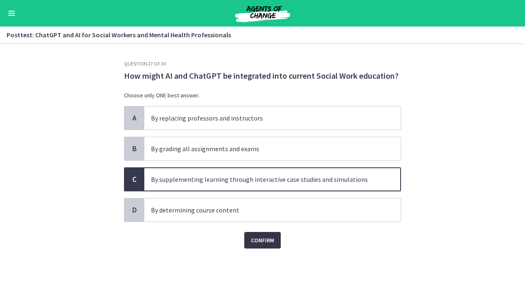
click at [256, 244] on span "Confirm" at bounding box center [262, 241] width 23 height 10
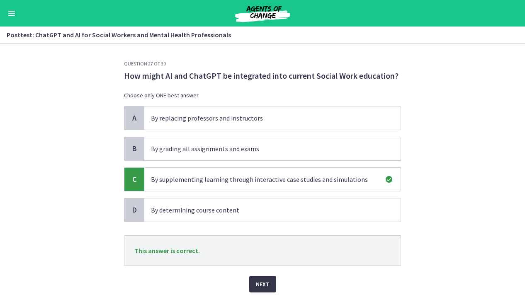
click at [250, 279] on button "Next" at bounding box center [262, 284] width 27 height 17
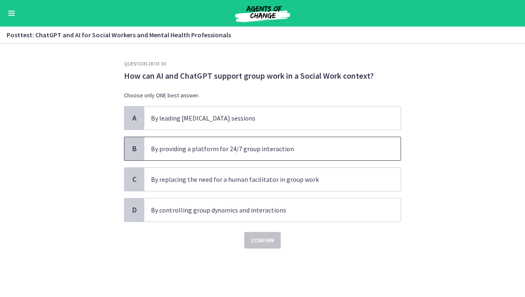
click at [338, 154] on span "By providing a platform for 24/7 group interaction" at bounding box center [272, 148] width 256 height 23
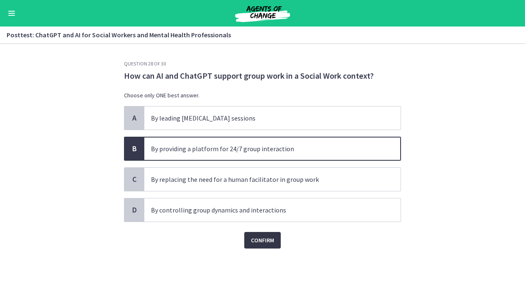
click at [276, 240] on button "Confirm" at bounding box center [262, 240] width 37 height 17
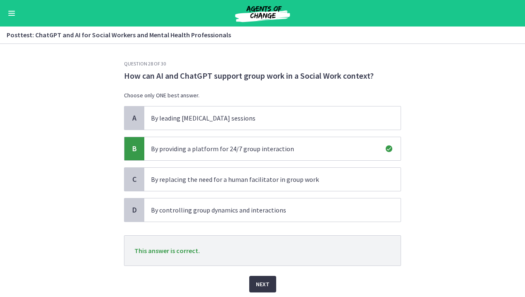
click at [269, 281] on span "Next" at bounding box center [263, 285] width 14 height 10
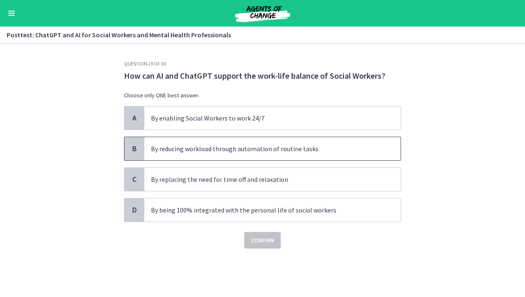
click at [338, 149] on p "By reducing workload through automation of routine tasks" at bounding box center [264, 149] width 226 height 10
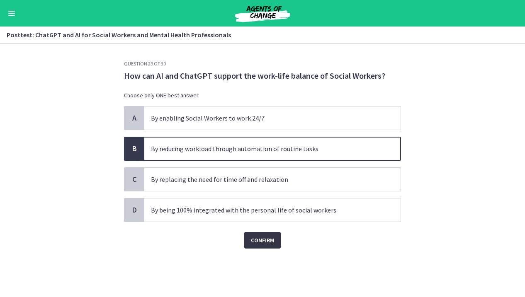
click at [275, 240] on button "Confirm" at bounding box center [262, 240] width 37 height 17
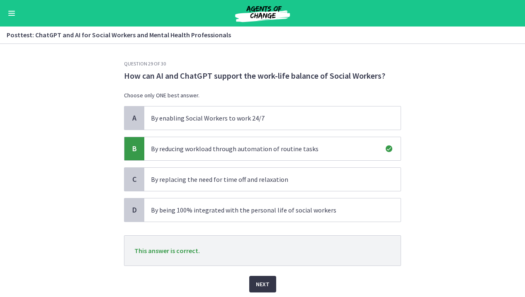
click at [265, 280] on span "Next" at bounding box center [263, 285] width 14 height 10
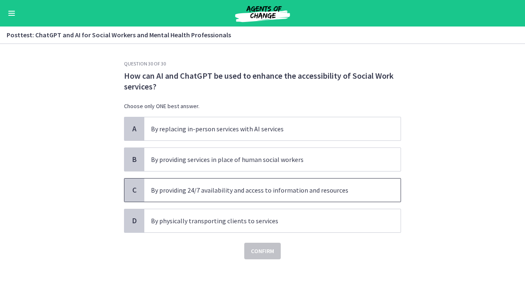
click at [326, 192] on p "By providing 24/7 availability and access to information and resources" at bounding box center [264, 190] width 226 height 10
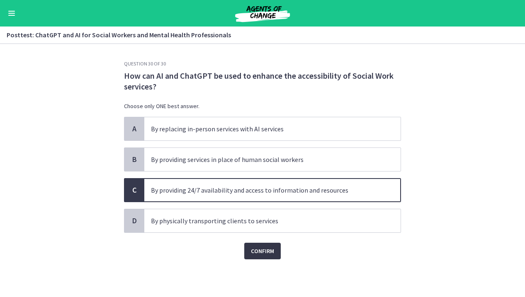
click at [259, 251] on span "Confirm" at bounding box center [262, 251] width 23 height 10
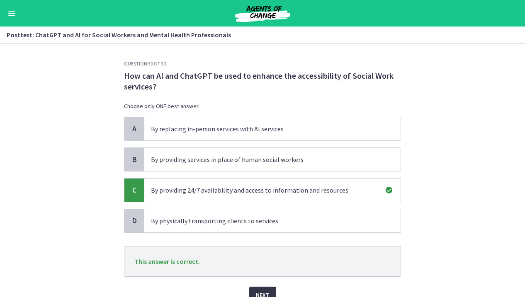
click at [258, 290] on button "Next" at bounding box center [262, 295] width 27 height 17
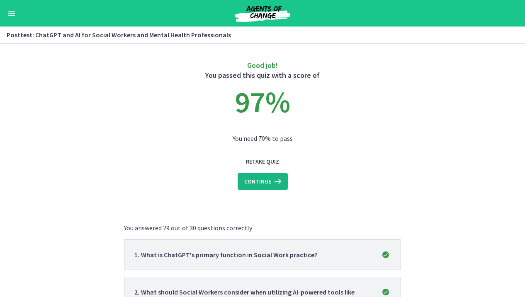
click at [273, 178] on icon at bounding box center [277, 182] width 12 height 10
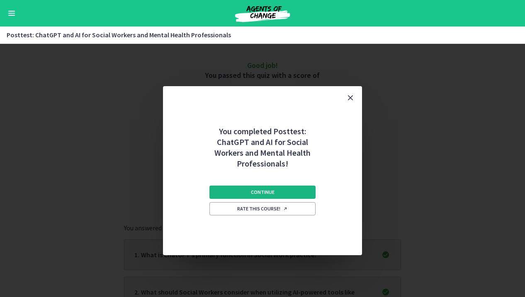
click at [273, 194] on span "Continue" at bounding box center [263, 192] width 24 height 7
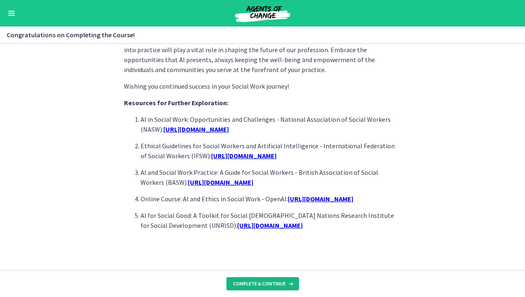
scroll to position [741, 0]
click at [272, 285] on span "Complete & continue" at bounding box center [259, 284] width 53 height 7
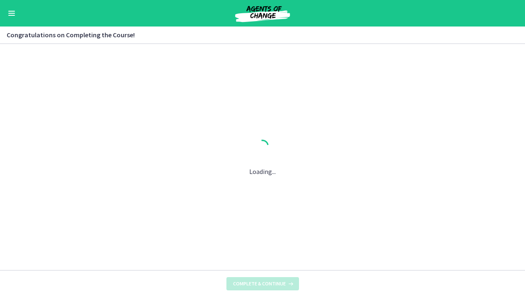
scroll to position [0, 0]
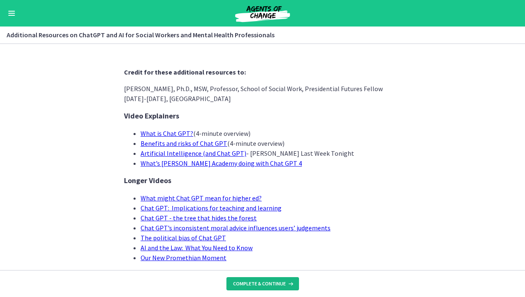
click at [266, 283] on span "Complete & continue" at bounding box center [259, 284] width 53 height 7
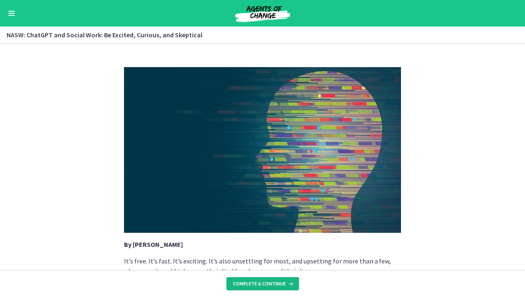
click at [258, 285] on span "Complete & continue" at bounding box center [259, 284] width 53 height 7
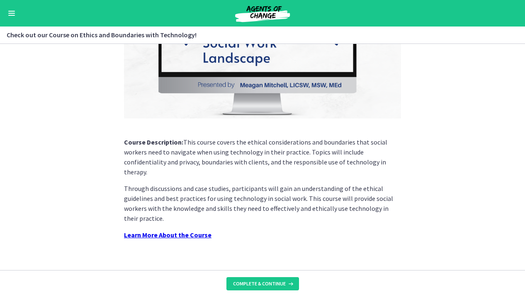
scroll to position [131, 0]
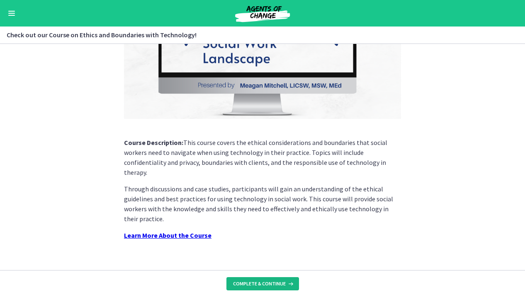
click at [267, 286] on span "Complete & continue" at bounding box center [259, 284] width 53 height 7
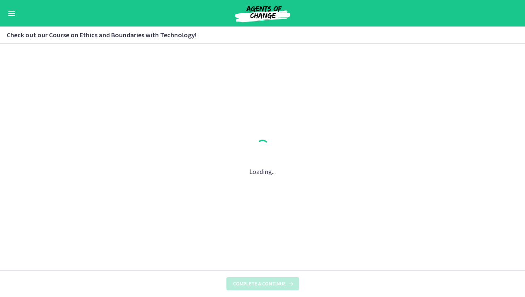
scroll to position [0, 0]
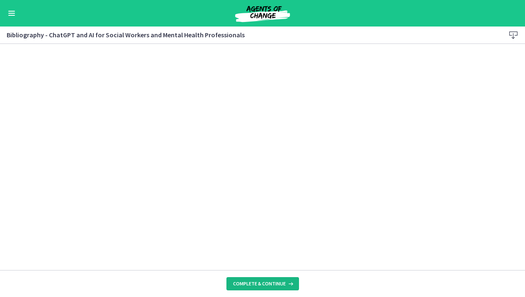
click at [275, 286] on span "Complete & continue" at bounding box center [259, 284] width 53 height 7
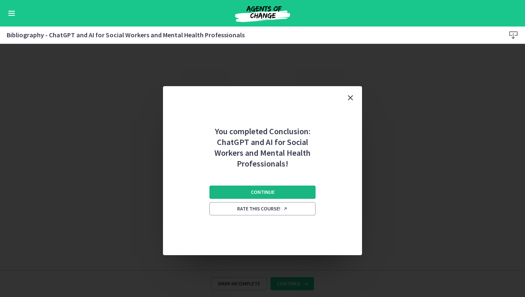
click at [282, 191] on button "Continue" at bounding box center [262, 192] width 106 height 13
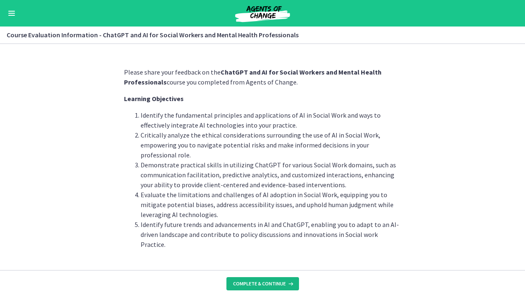
click at [265, 283] on span "Complete & continue" at bounding box center [259, 284] width 53 height 7
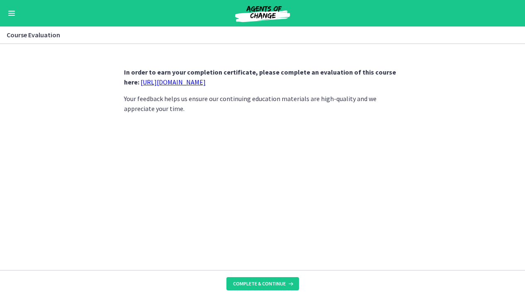
click at [203, 84] on link "https://forms.gle/jm1zbfhChZ2exBv78" at bounding box center [173, 82] width 65 height 8
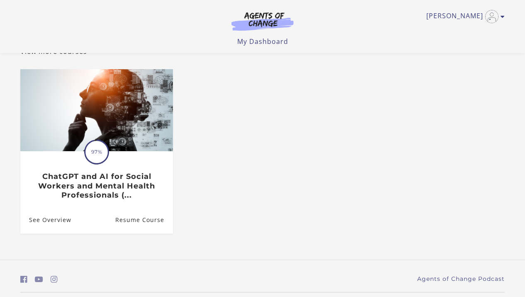
scroll to position [66, 0]
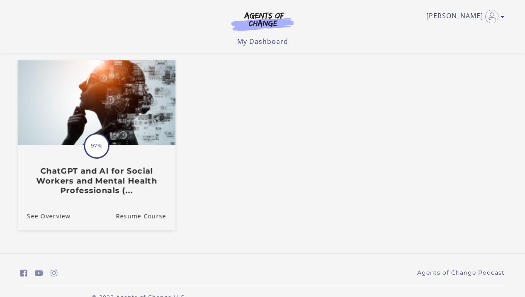
click at [90, 188] on h3 "ChatGPT and AI for Social Workers and Mental Health Professionals (..." at bounding box center [96, 180] width 139 height 29
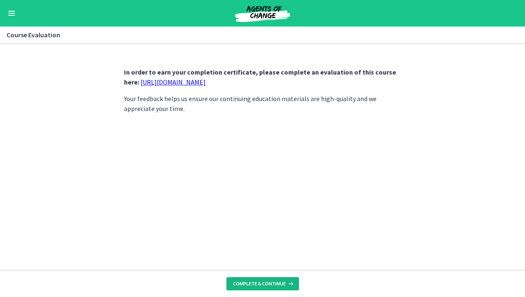
click at [267, 286] on span "Complete & continue" at bounding box center [259, 284] width 53 height 7
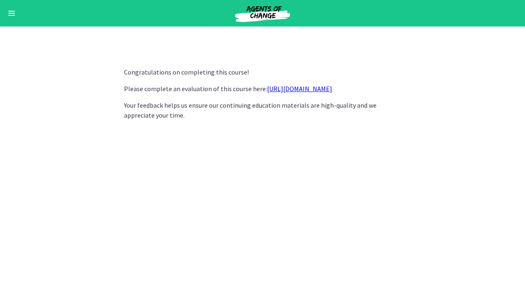
click at [17, 14] on div "Go to Dashboard" at bounding box center [262, 13] width 525 height 27
click at [12, 15] on button "Enable menu" at bounding box center [12, 13] width 10 height 10
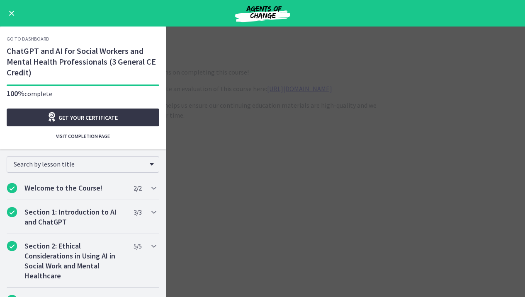
click at [110, 116] on span "Get your certificate" at bounding box center [87, 118] width 59 height 10
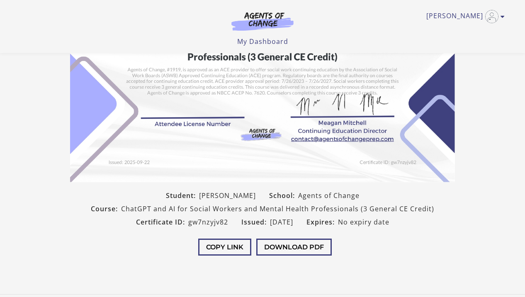
scroll to position [128, 0]
click at [290, 248] on button "Download PDF" at bounding box center [293, 247] width 75 height 17
